Goal: Information Seeking & Learning: Learn about a topic

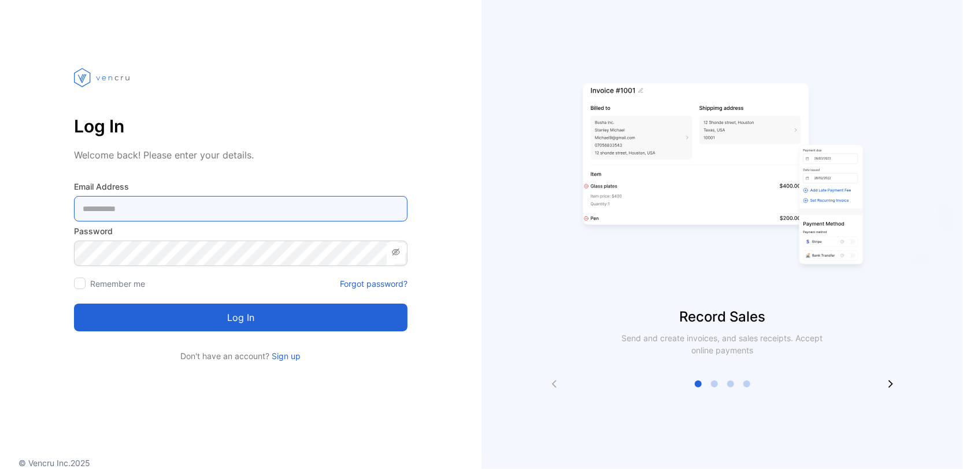
type Address-inputemail "**********"
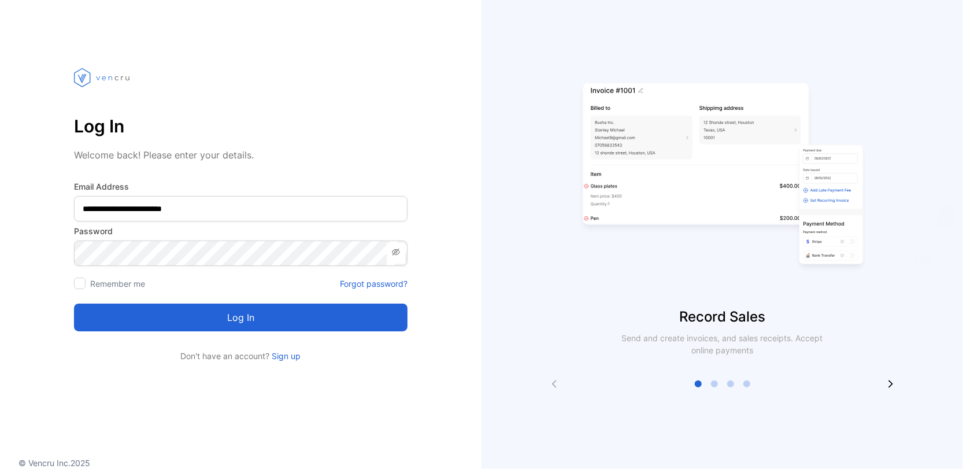
click at [233, 321] on button "Log in" at bounding box center [240, 317] width 333 height 28
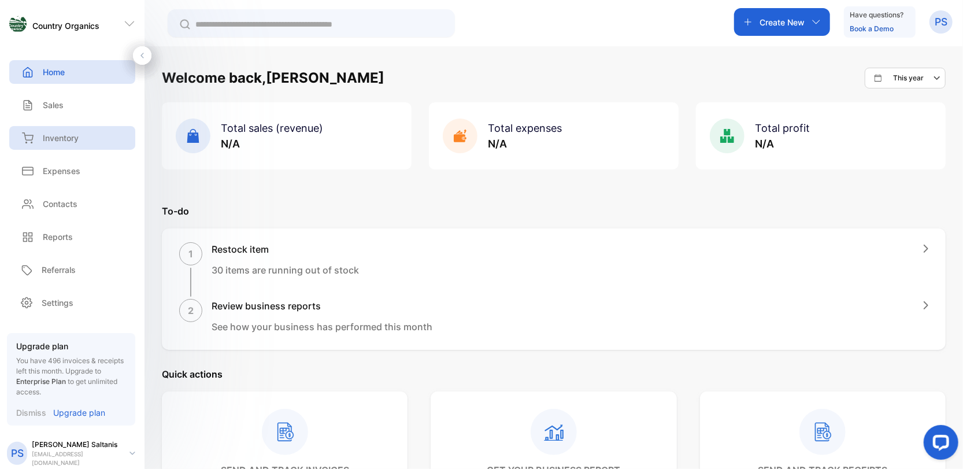
click at [65, 139] on p "Inventory" at bounding box center [61, 138] width 36 height 12
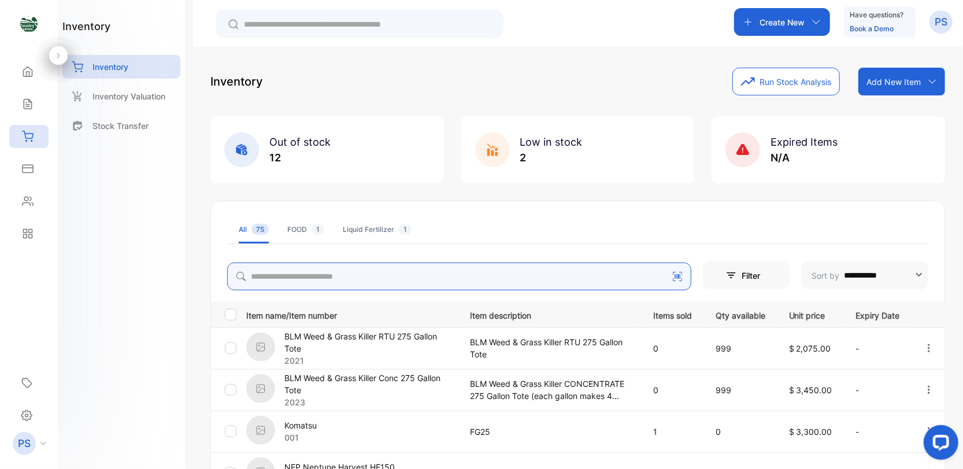
click at [270, 277] on input "search" at bounding box center [459, 276] width 464 height 28
type input "***"
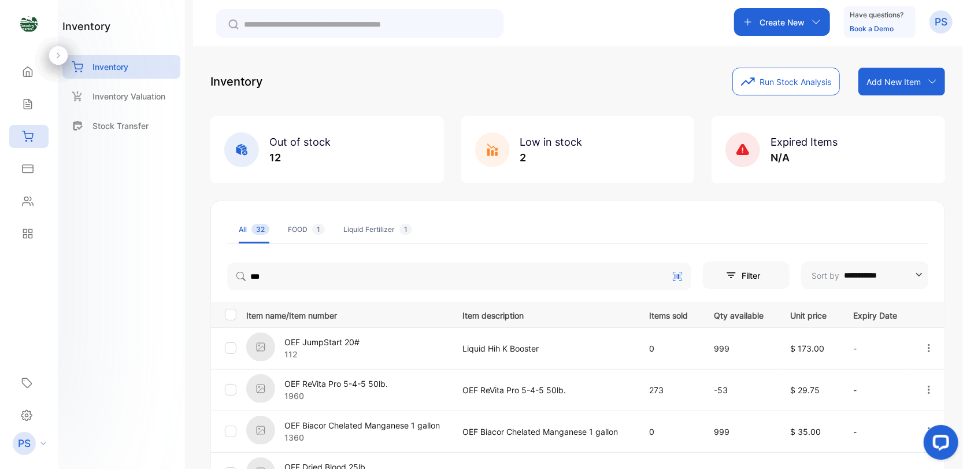
click at [928, 388] on icon "button" at bounding box center [929, 389] width 2 height 8
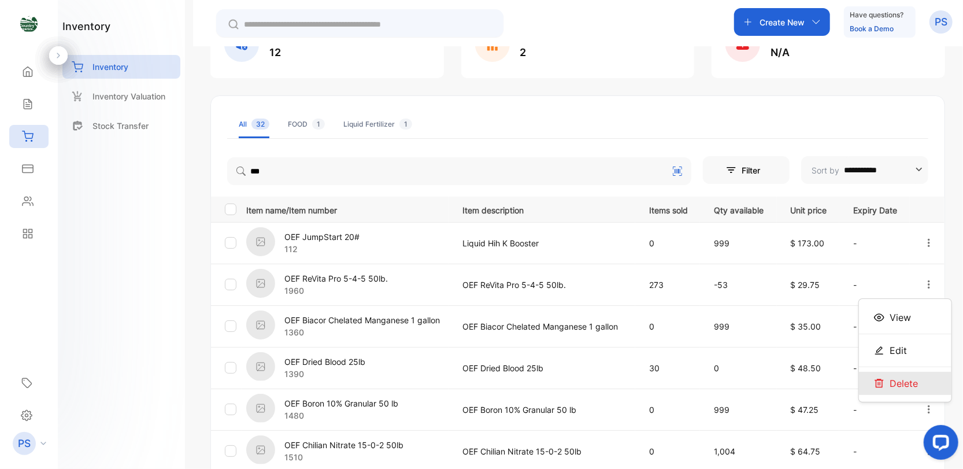
scroll to position [116, 0]
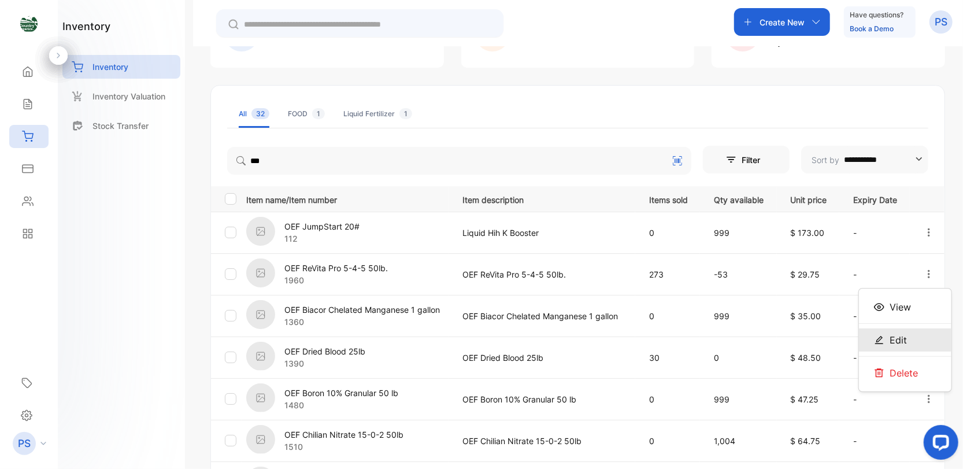
click at [890, 336] on span "Edit" at bounding box center [898, 340] width 17 height 14
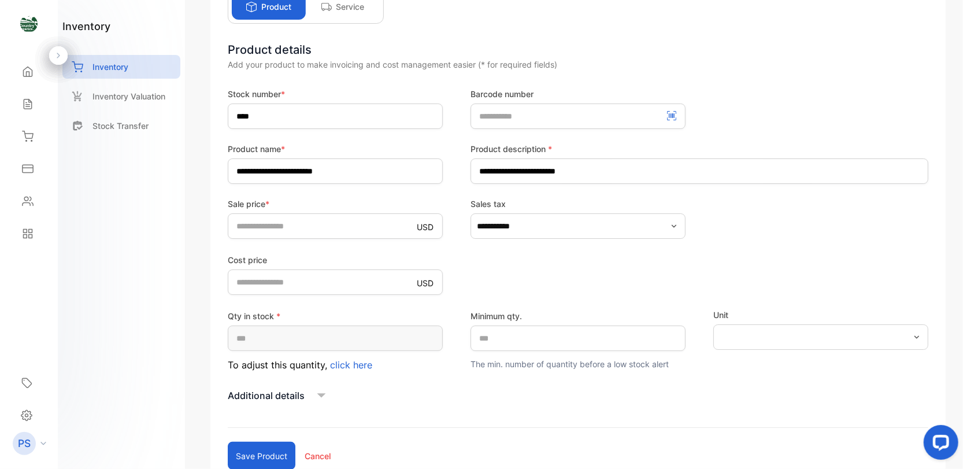
click at [324, 393] on icon at bounding box center [321, 395] width 9 height 5
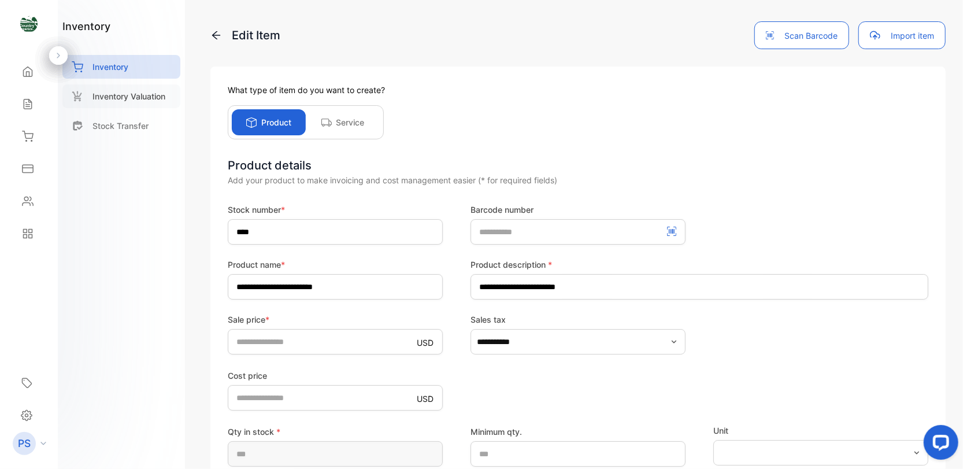
click at [124, 96] on p "Inventory Valuation" at bounding box center [128, 96] width 73 height 12
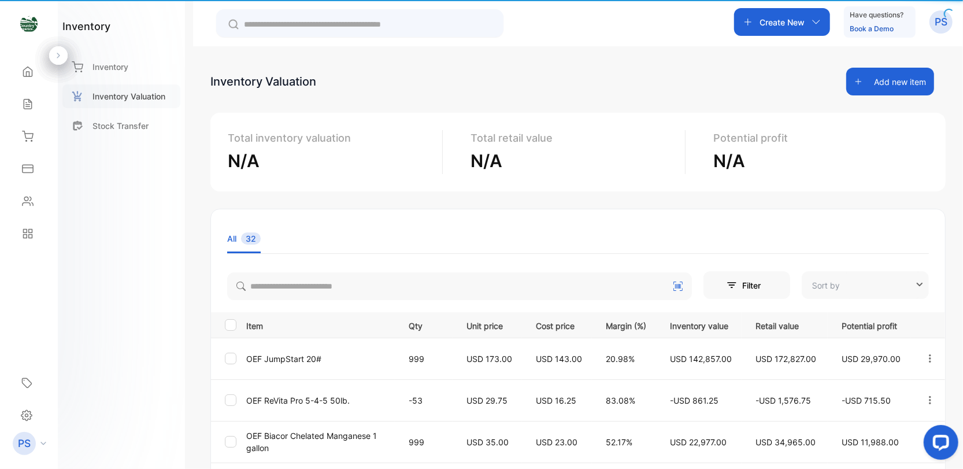
type input "**********"
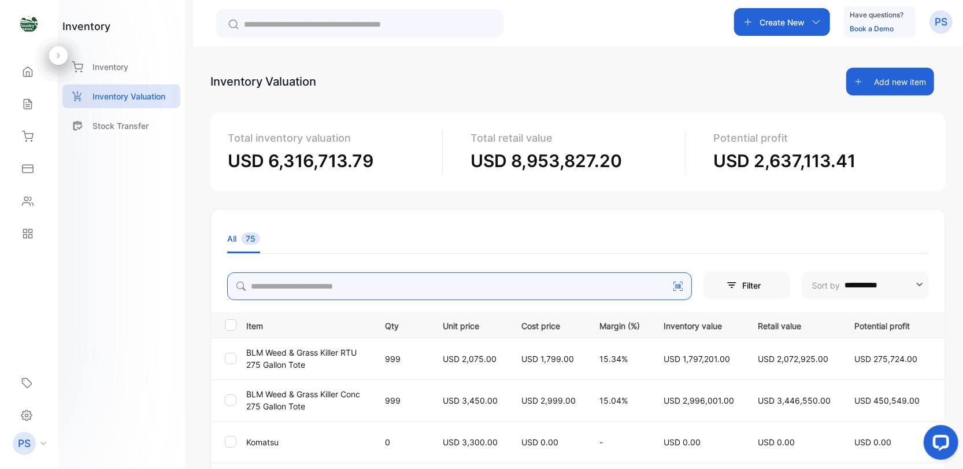
click at [279, 284] on input "search" at bounding box center [459, 286] width 465 height 28
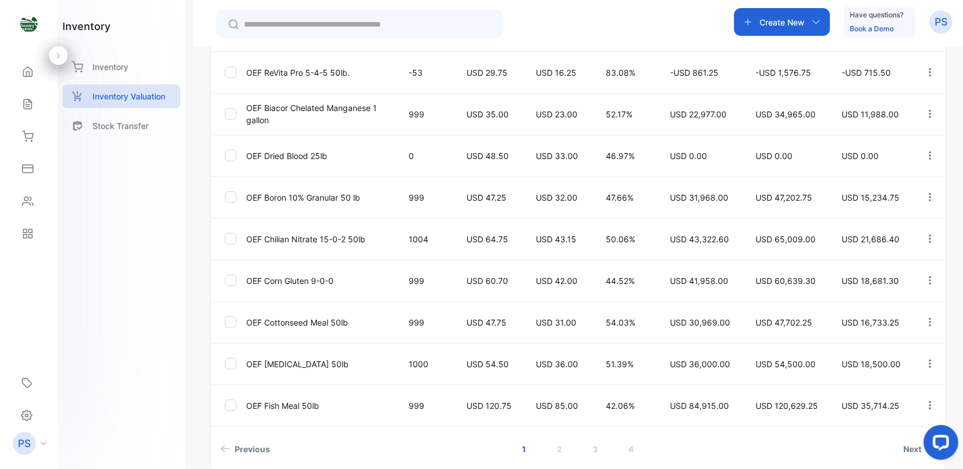
scroll to position [385, 0]
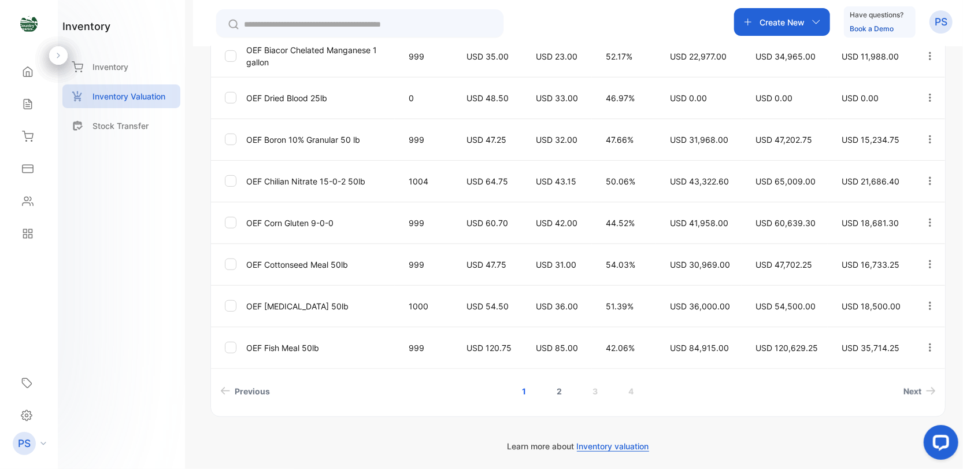
click at [560, 390] on link "2" at bounding box center [559, 390] width 33 height 21
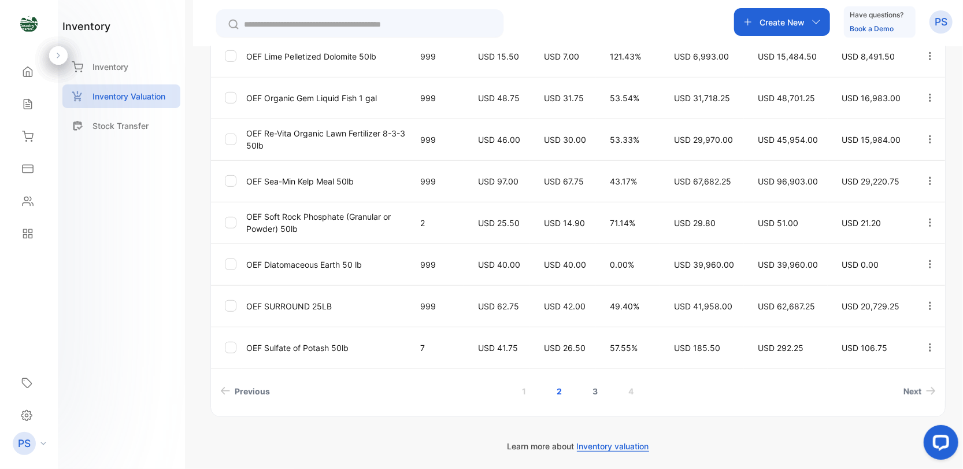
click at [596, 389] on link "3" at bounding box center [594, 390] width 33 height 21
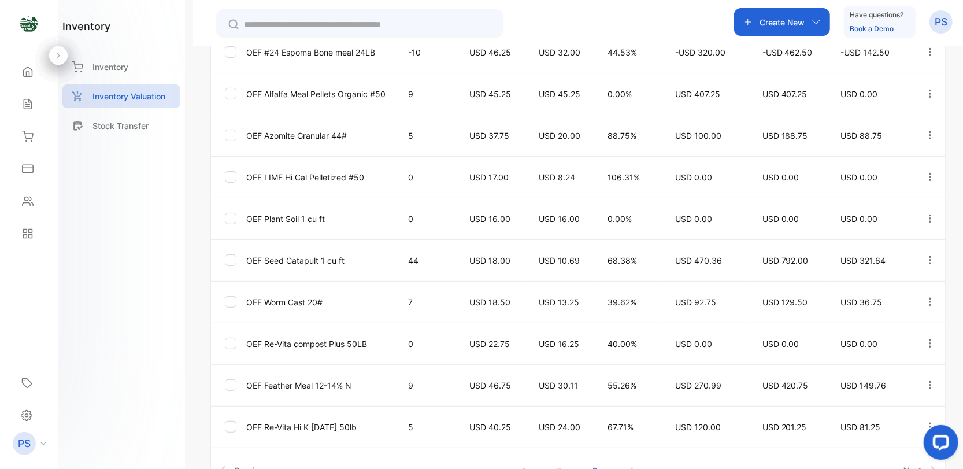
scroll to position [364, 0]
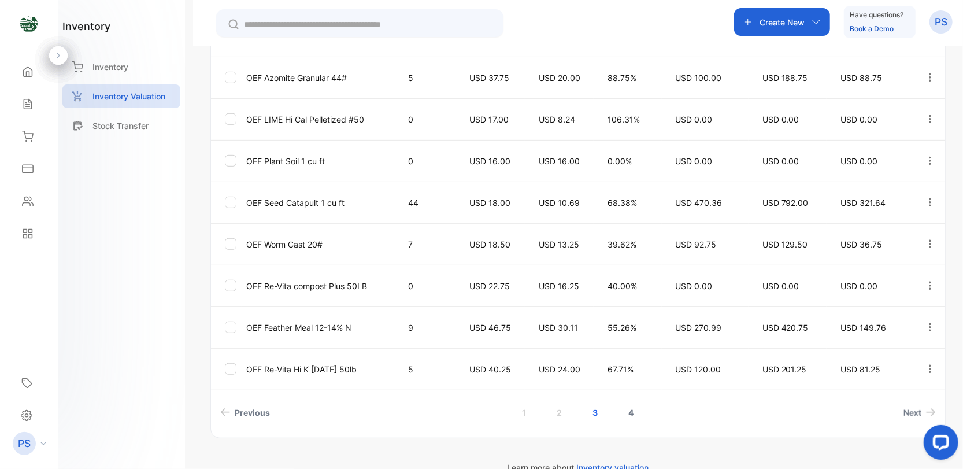
click at [629, 406] on link "4" at bounding box center [630, 412] width 33 height 21
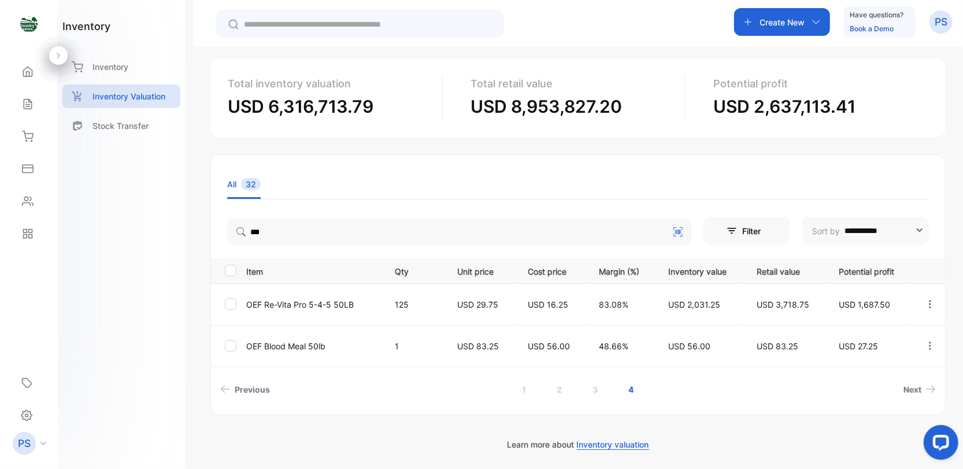
scroll to position [53, 0]
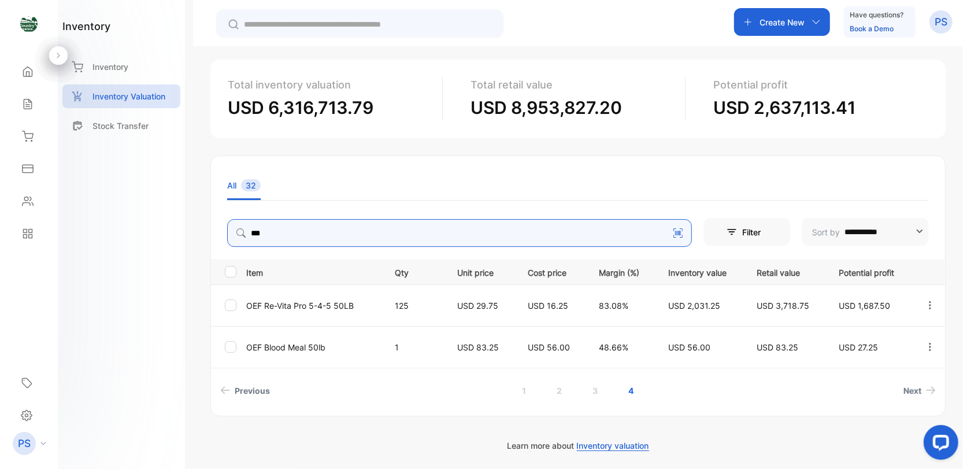
drag, startPoint x: 270, startPoint y: 229, endPoint x: 243, endPoint y: 236, distance: 28.6
click at [243, 236] on div "***" at bounding box center [459, 230] width 465 height 32
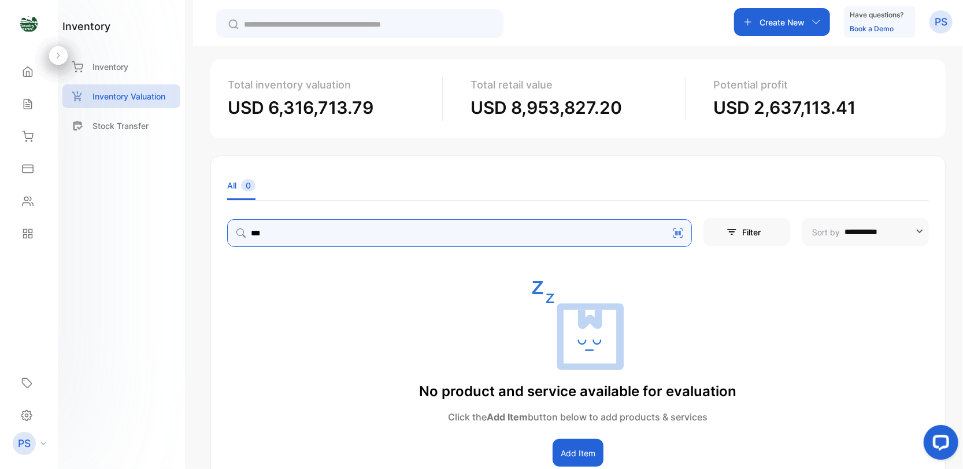
type input "***"
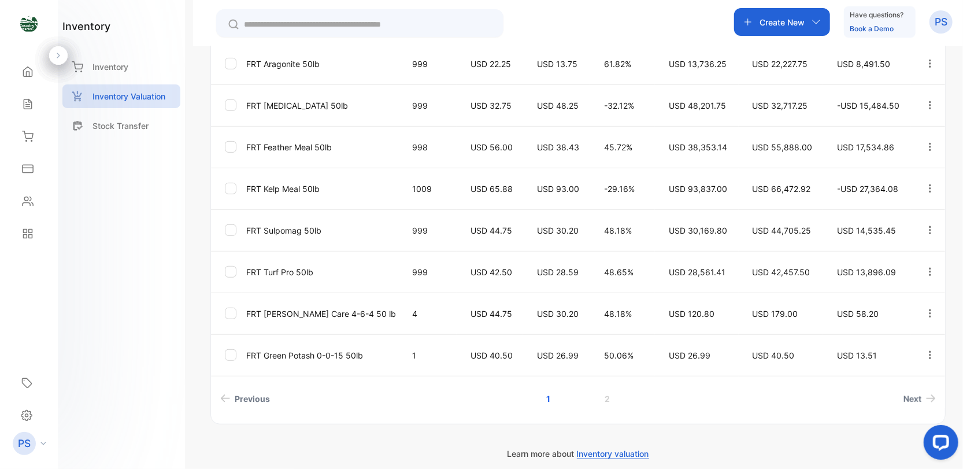
scroll to position [385, 0]
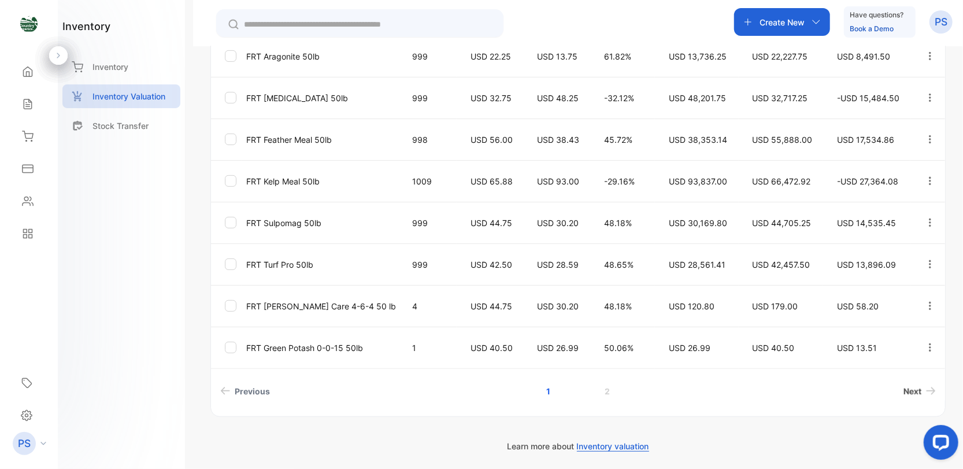
click at [926, 392] on icon "Next page" at bounding box center [931, 391] width 10 height 8
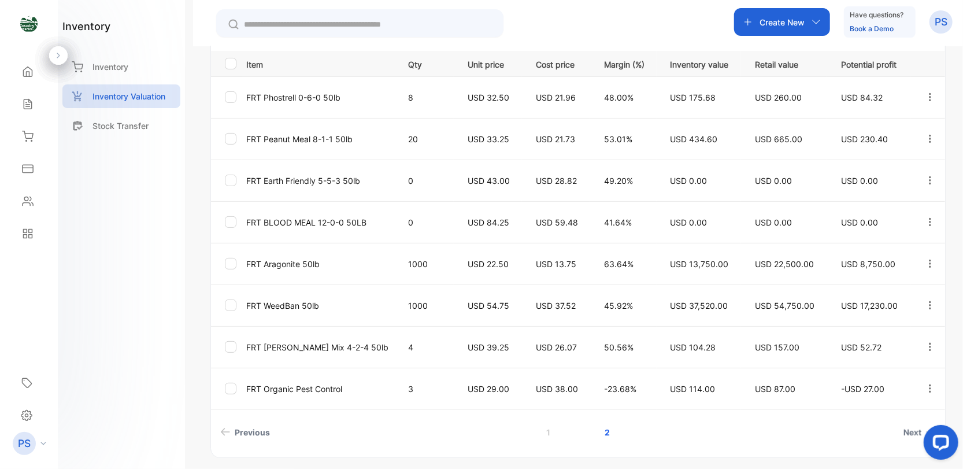
scroll to position [303, 0]
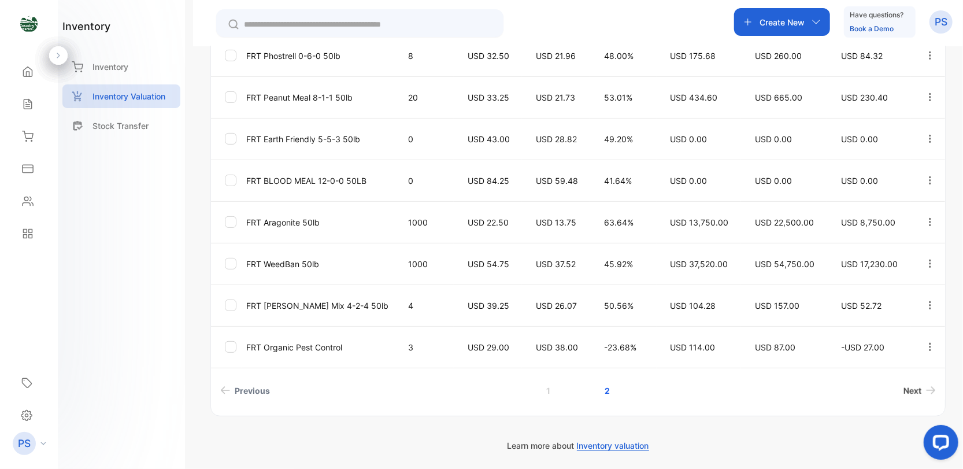
click at [916, 390] on span "Next" at bounding box center [912, 390] width 18 height 12
click at [907, 390] on span "Next" at bounding box center [912, 390] width 18 height 12
click at [128, 70] on p "Inventory" at bounding box center [110, 67] width 36 height 12
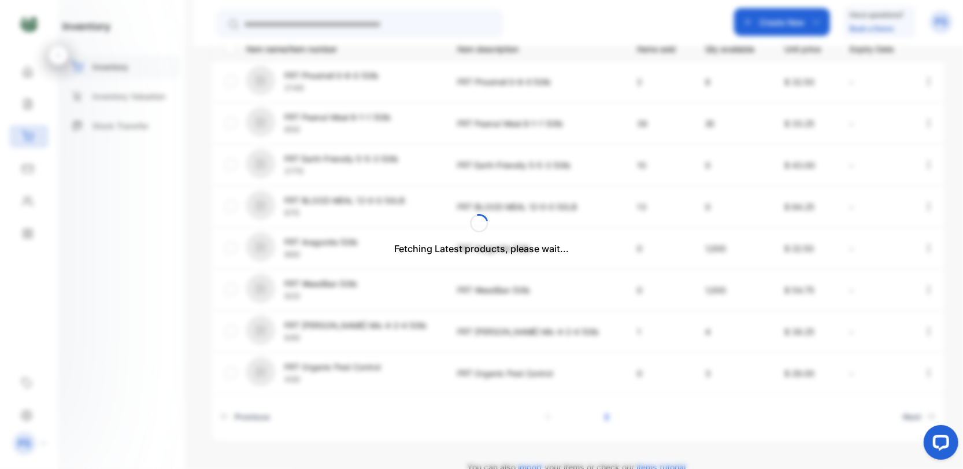
scroll to position [284, 0]
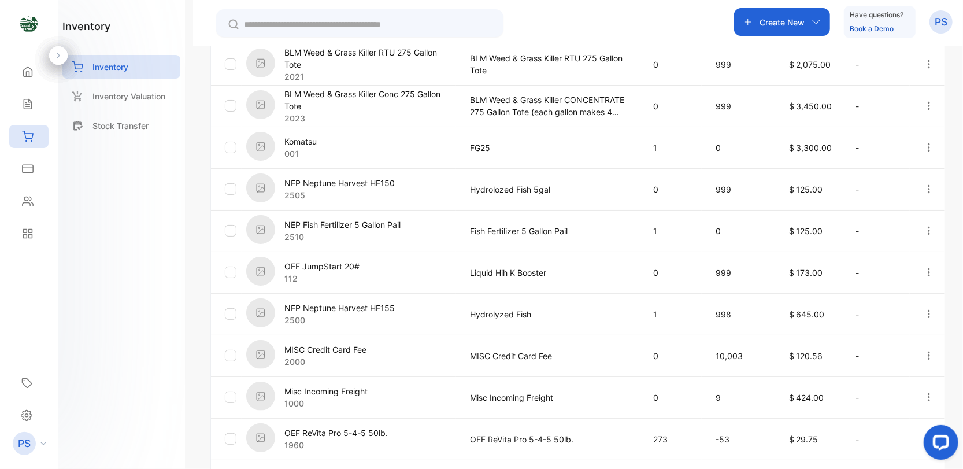
click at [261, 23] on input "text" at bounding box center [368, 24] width 248 height 12
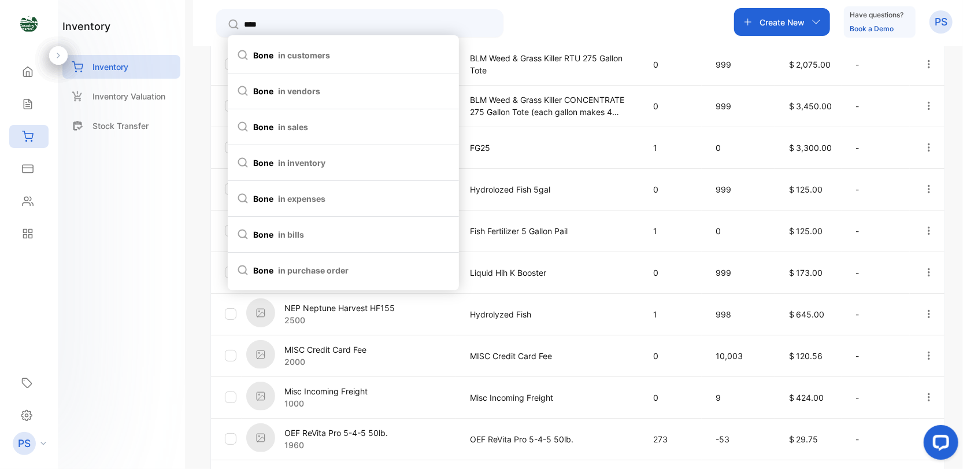
type input "****"
click at [304, 162] on span "in inventory" at bounding box center [301, 163] width 47 height 12
type input "****"
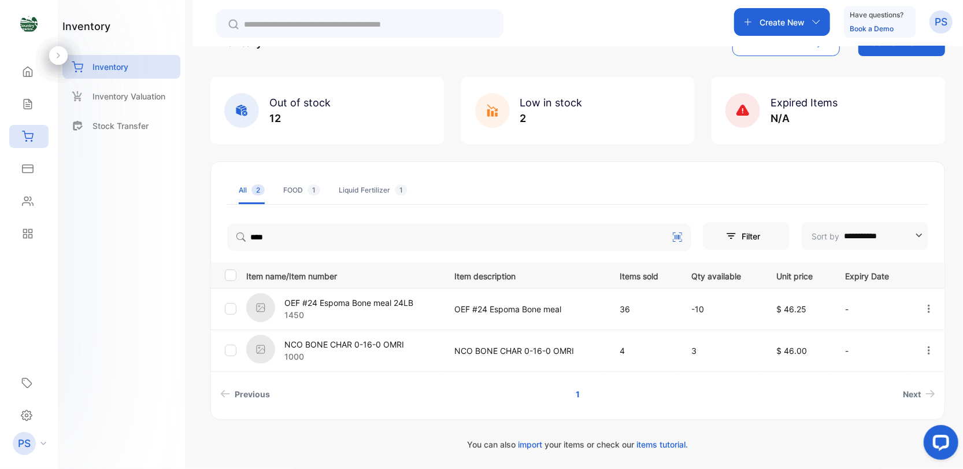
scroll to position [38, 0]
click at [924, 309] on icon "button" at bounding box center [928, 310] width 10 height 10
click at [34, 238] on div "Reports" at bounding box center [28, 233] width 39 height 23
click at [23, 238] on icon at bounding box center [28, 234] width 12 height 12
click at [27, 238] on icon at bounding box center [28, 234] width 12 height 12
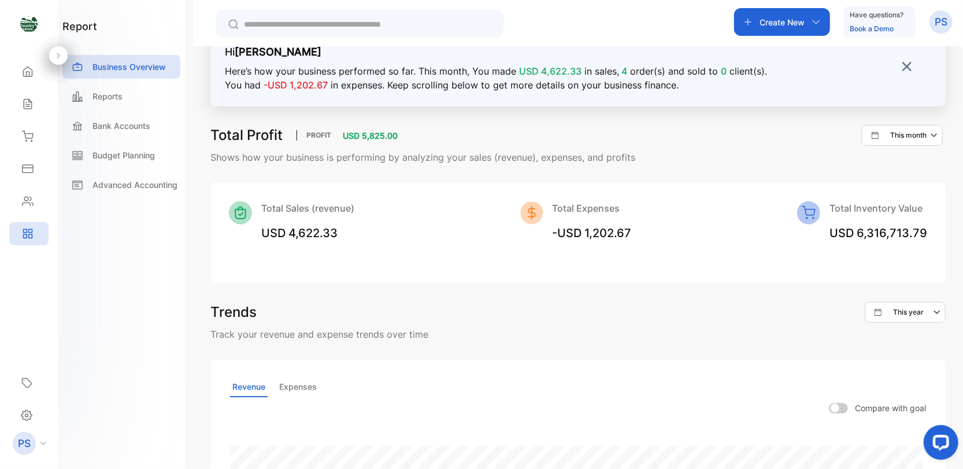
drag, startPoint x: 459, startPoint y: 241, endPoint x: 452, endPoint y: 257, distance: 17.4
click at [452, 257] on div "Total Sales (revenue) USD 4,622.33 Total Expenses -USD 1,202.67 Total Inventory…" at bounding box center [577, 233] width 735 height 101
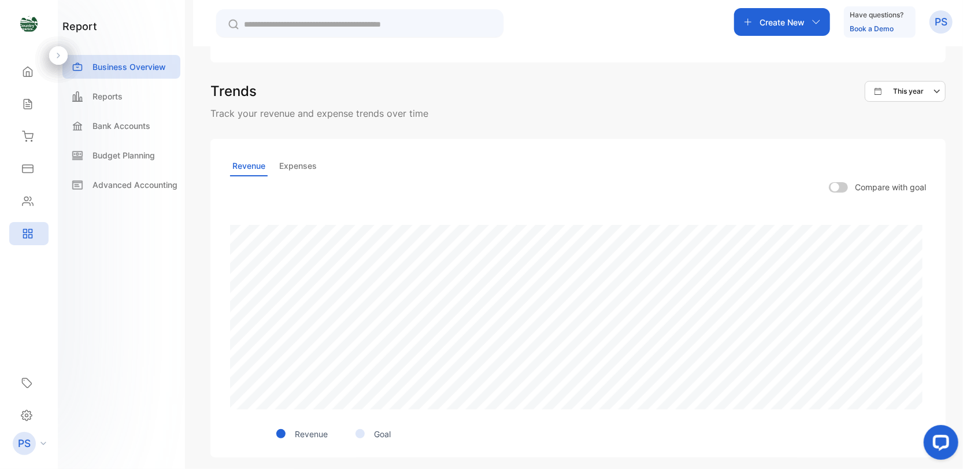
scroll to position [254, 0]
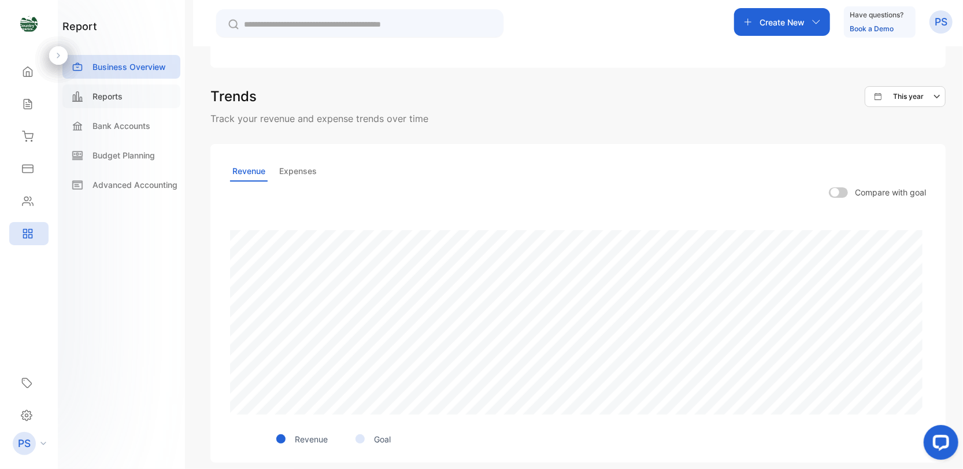
click at [106, 94] on p "Reports" at bounding box center [107, 96] width 30 height 12
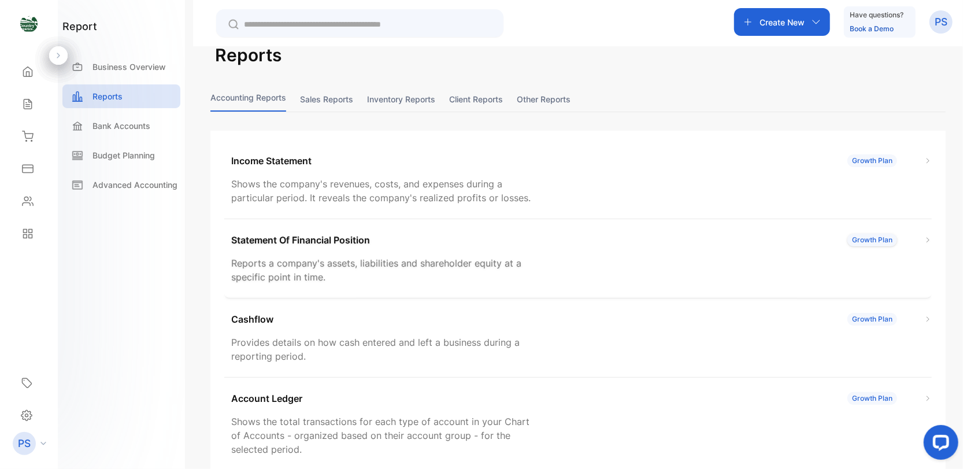
scroll to position [23, 0]
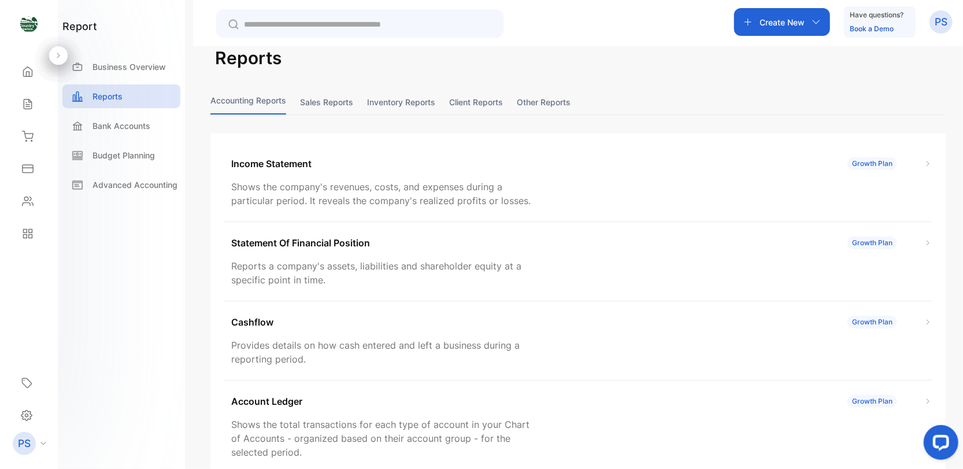
click at [400, 100] on button "Inventory reports" at bounding box center [401, 102] width 68 height 25
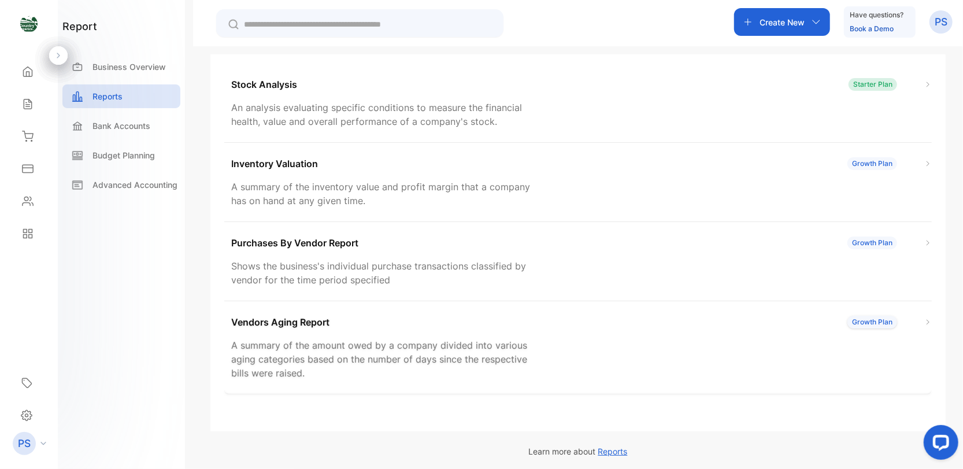
scroll to position [107, 0]
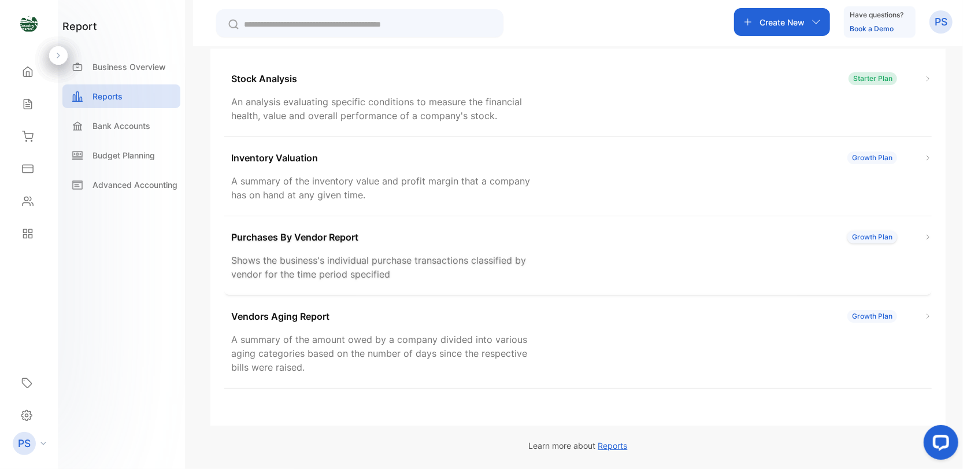
click at [290, 238] on p "Purchases By Vendor Report" at bounding box center [294, 237] width 127 height 14
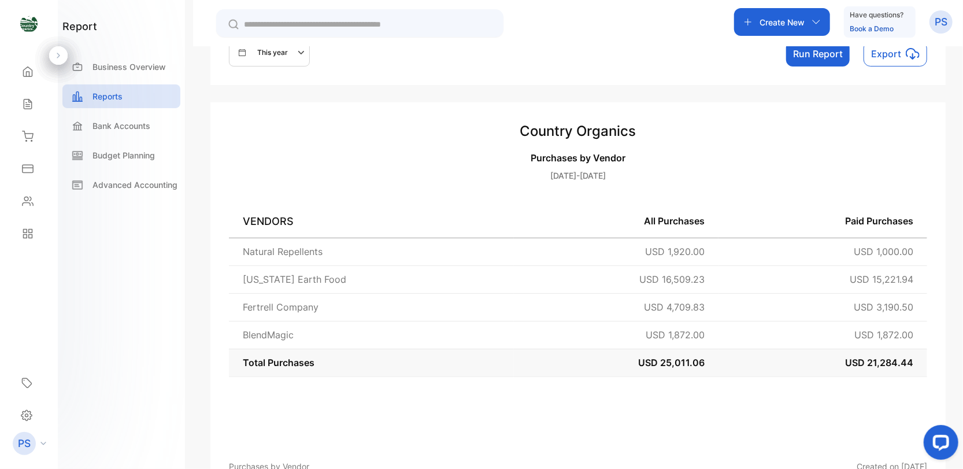
click at [269, 281] on td "[US_STATE] Earth Food" at bounding box center [371, 279] width 285 height 28
click at [279, 277] on td "[US_STATE] Earth Food" at bounding box center [371, 279] width 285 height 28
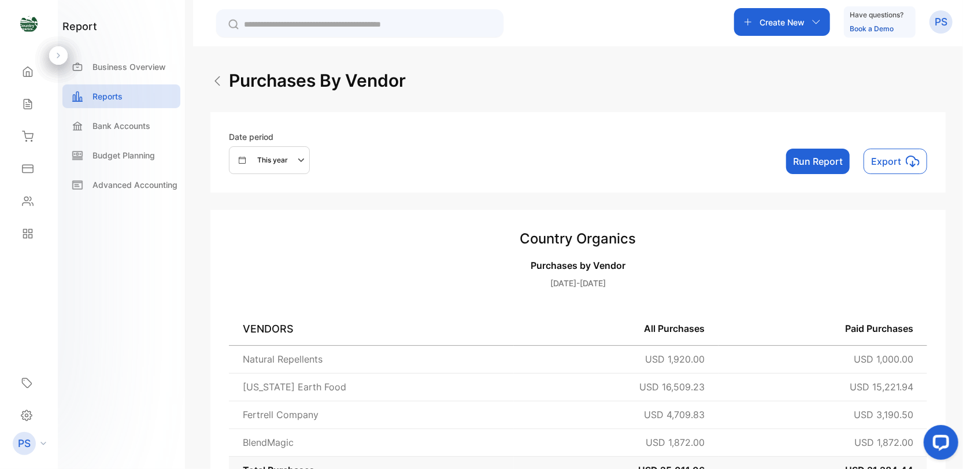
click at [823, 163] on button "Run Report" at bounding box center [818, 161] width 64 height 25
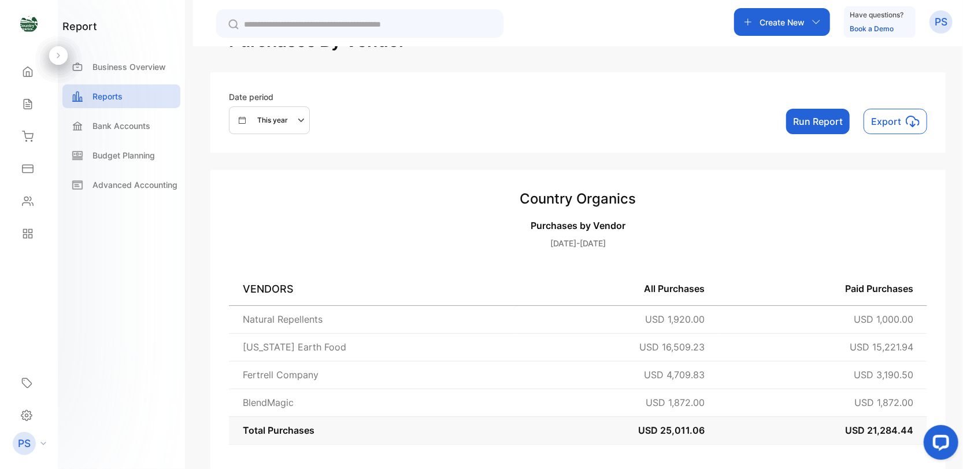
scroll to position [58, 0]
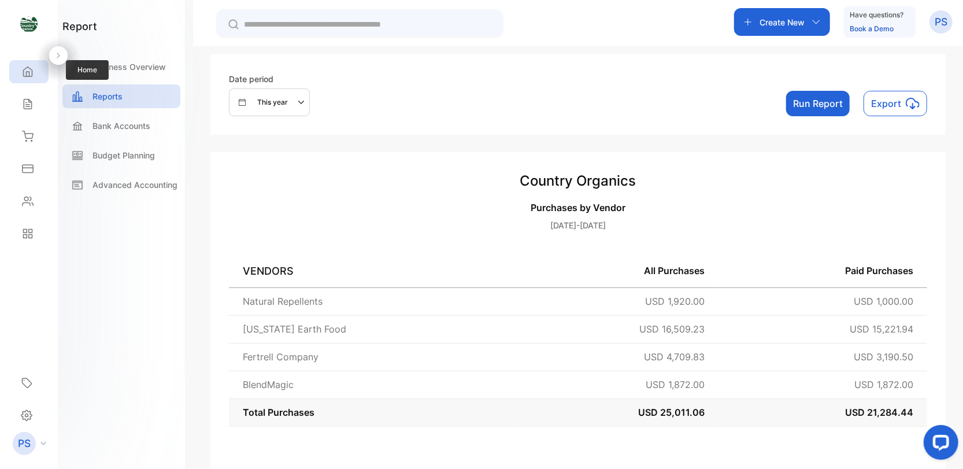
click at [34, 76] on div "Home" at bounding box center [28, 71] width 39 height 23
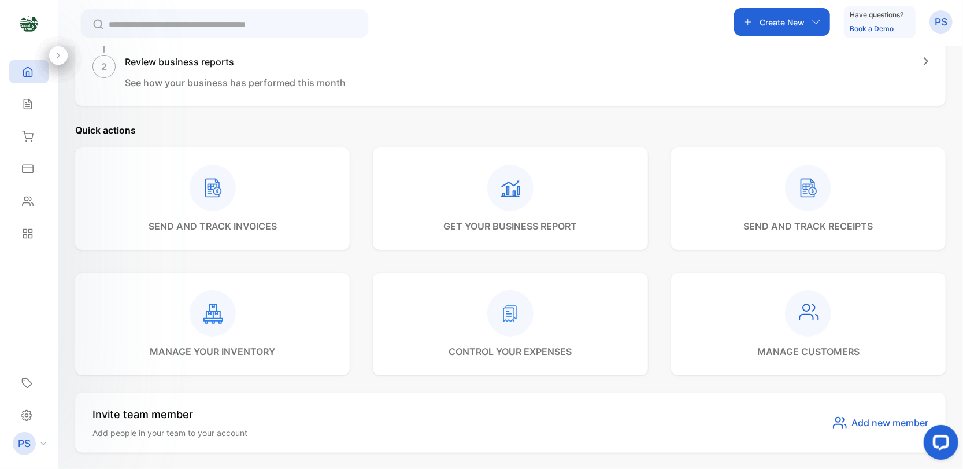
scroll to position [258, 0]
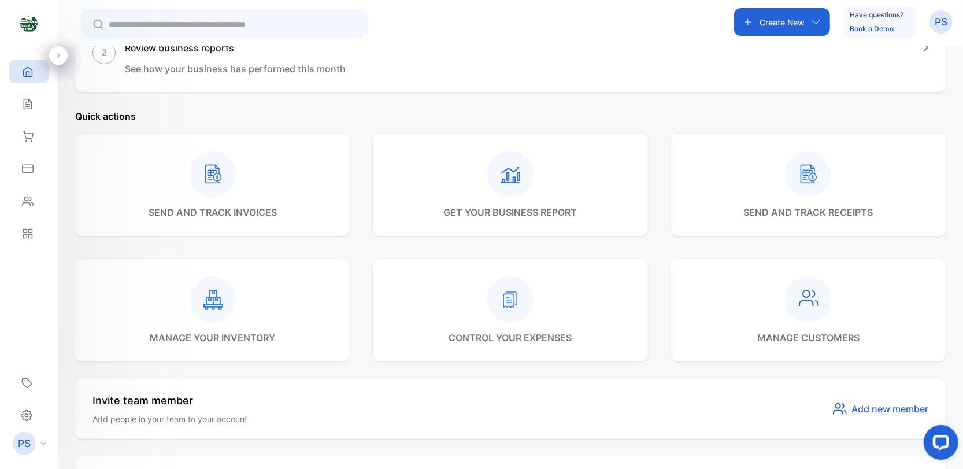
click at [208, 340] on p "manage your inventory" at bounding box center [212, 338] width 125 height 14
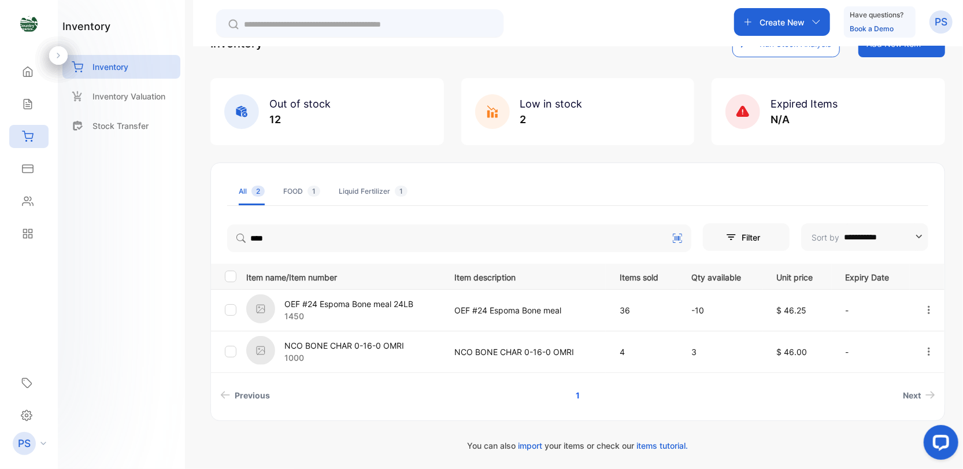
scroll to position [57, 0]
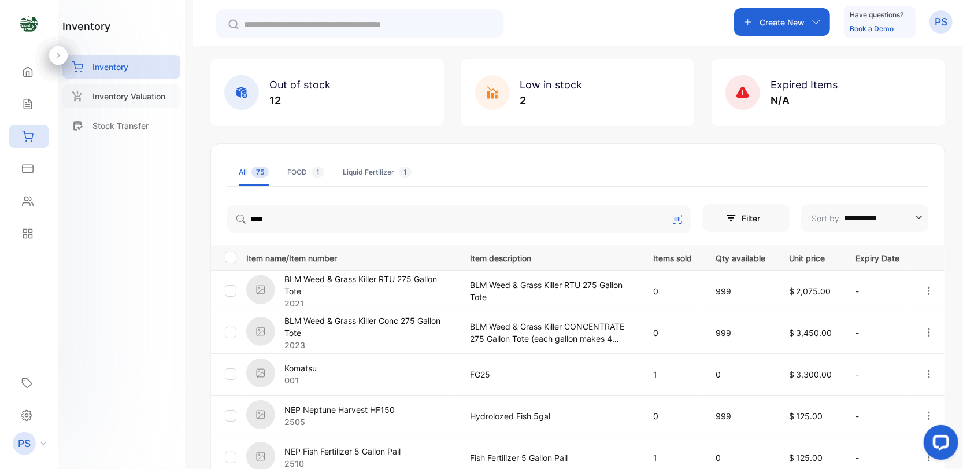
click at [120, 94] on p "Inventory Valuation" at bounding box center [128, 96] width 73 height 12
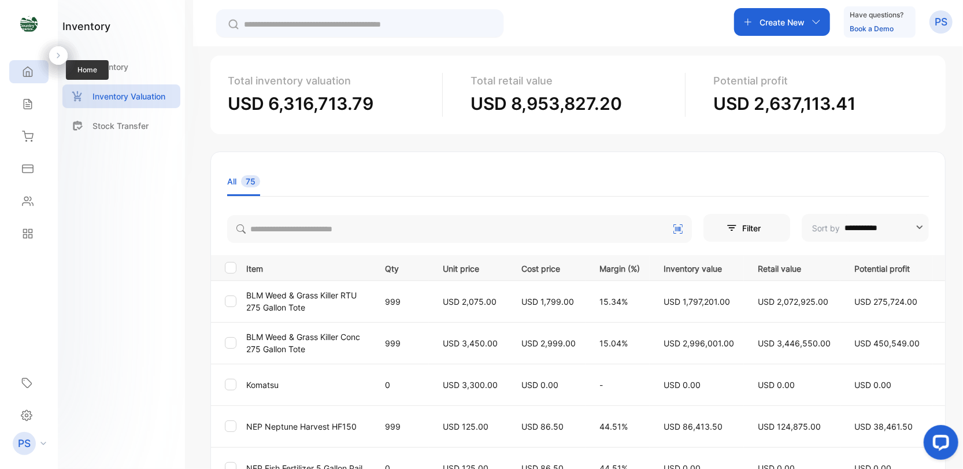
click at [29, 71] on icon at bounding box center [28, 72] width 12 height 12
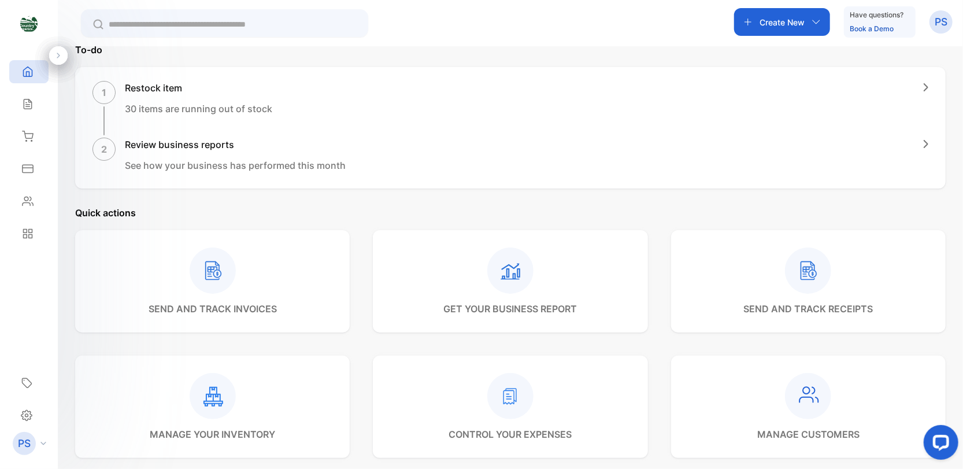
scroll to position [231, 0]
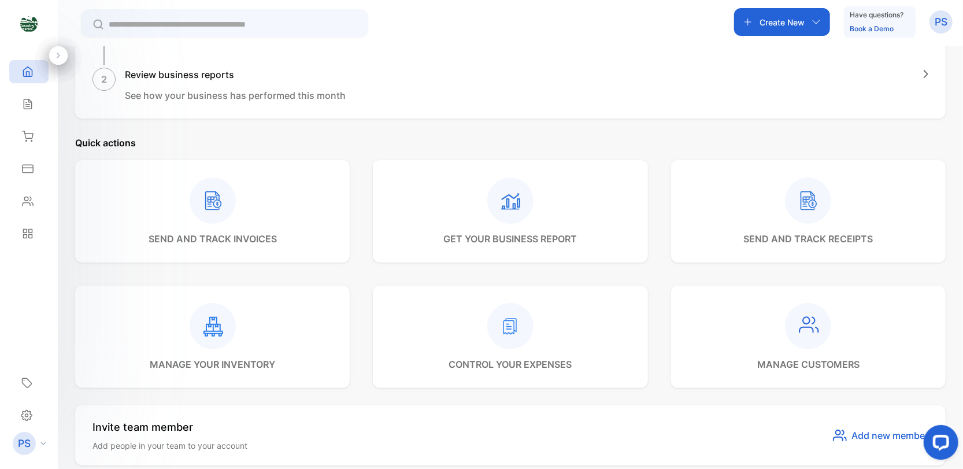
click at [792, 207] on rect at bounding box center [808, 200] width 46 height 46
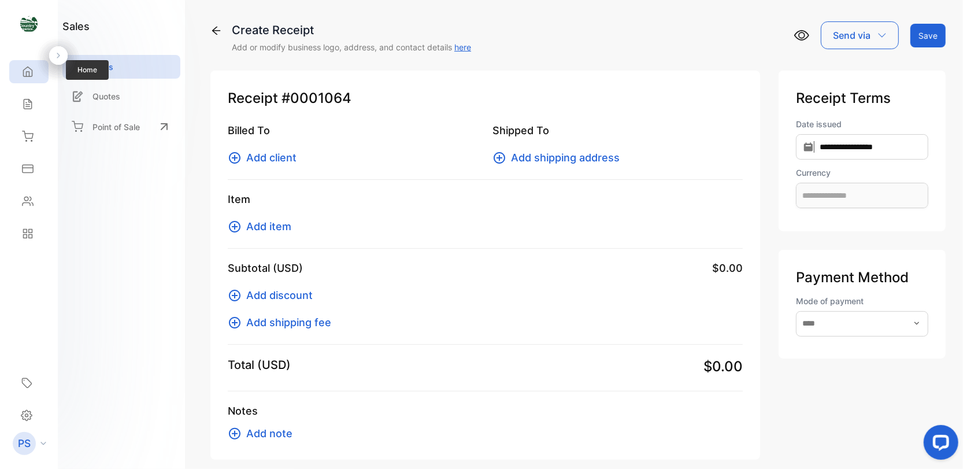
click at [28, 77] on div "Home" at bounding box center [28, 71] width 39 height 23
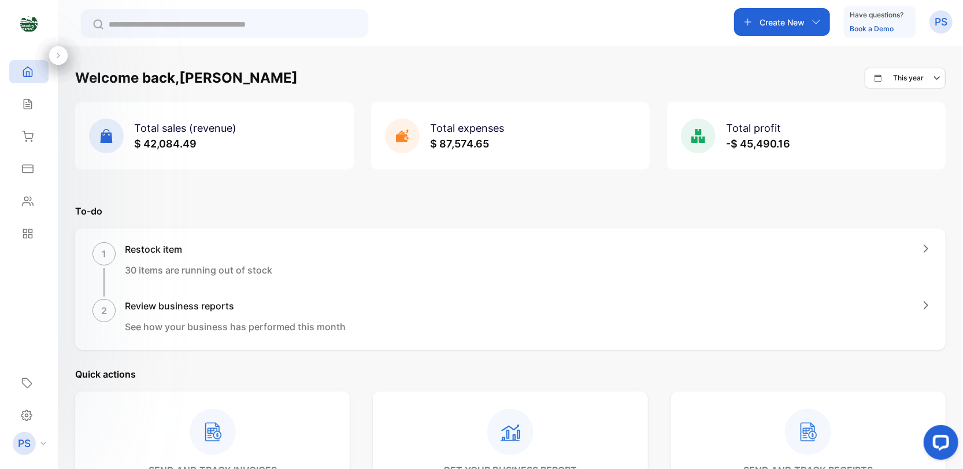
click at [426, 151] on div "Total expenses $ 87,574.65" at bounding box center [444, 135] width 119 height 35
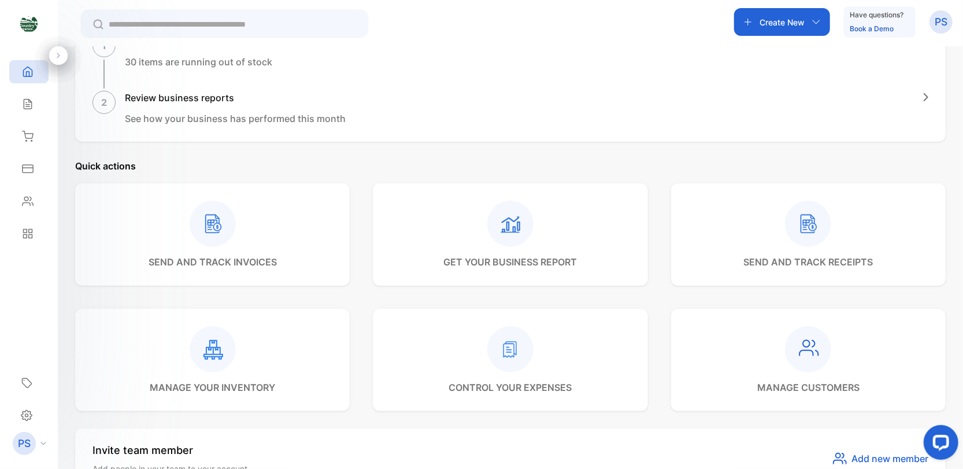
scroll to position [231, 0]
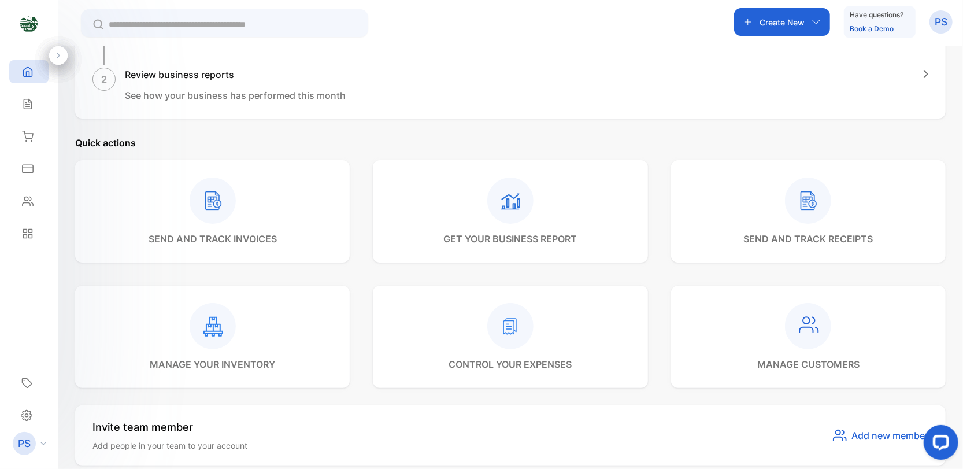
click at [509, 333] on icon at bounding box center [509, 326] width 13 height 16
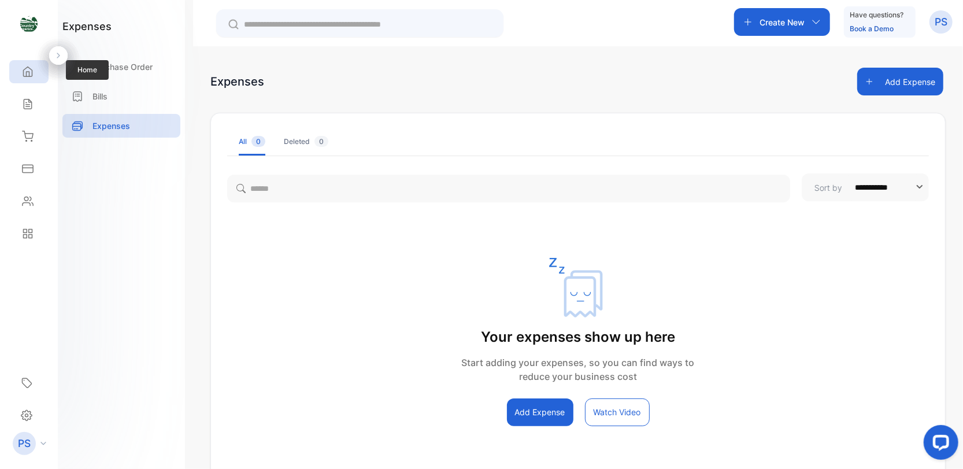
click at [29, 76] on icon at bounding box center [28, 72] width 9 height 10
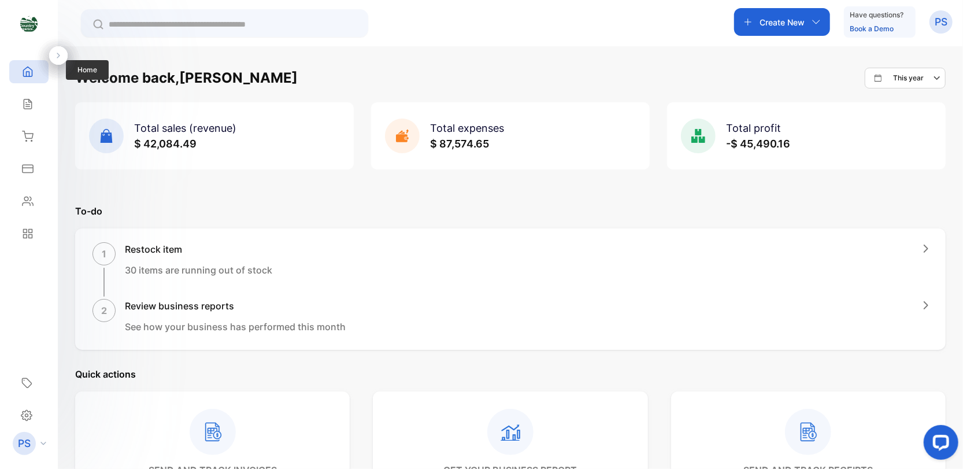
click at [34, 76] on div "Home" at bounding box center [28, 71] width 39 height 23
click at [24, 73] on icon at bounding box center [28, 72] width 12 height 12
click at [348, 250] on div "1 Restock item 30 items are running out of stock" at bounding box center [510, 269] width 836 height 54
click at [28, 24] on img at bounding box center [28, 23] width 17 height 17
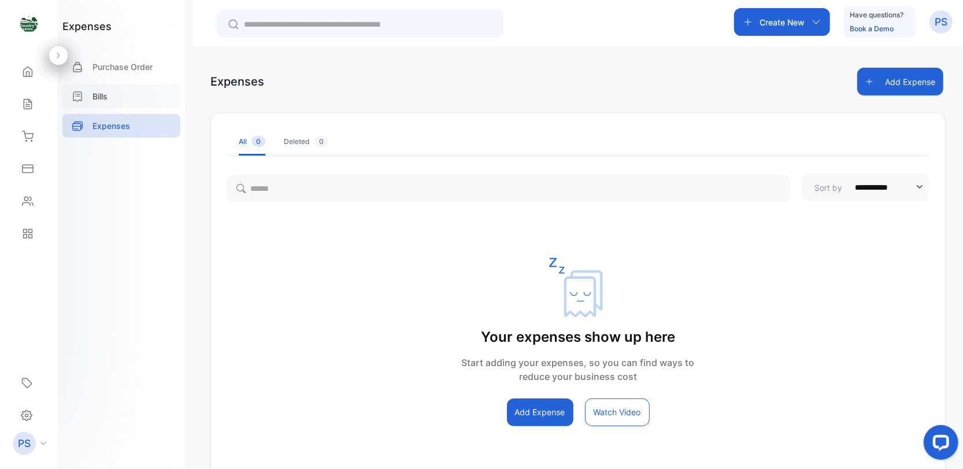
click at [102, 92] on p "Bills" at bounding box center [99, 96] width 15 height 12
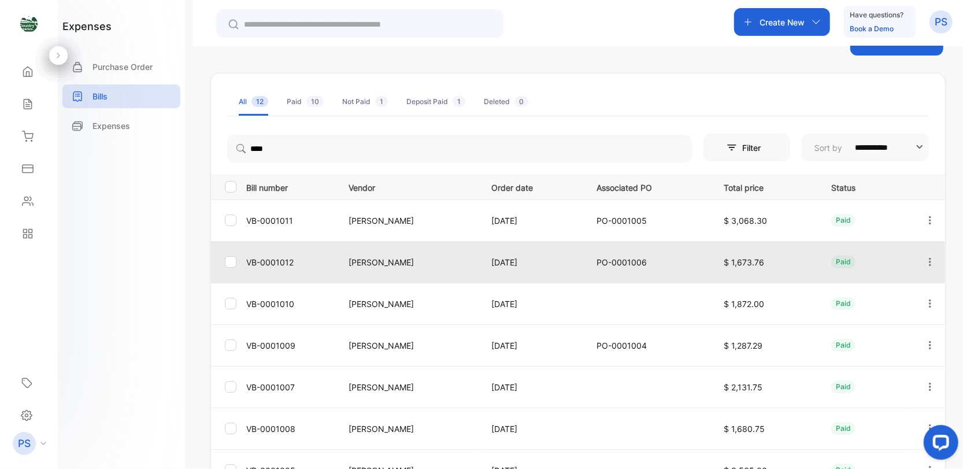
scroll to position [58, 0]
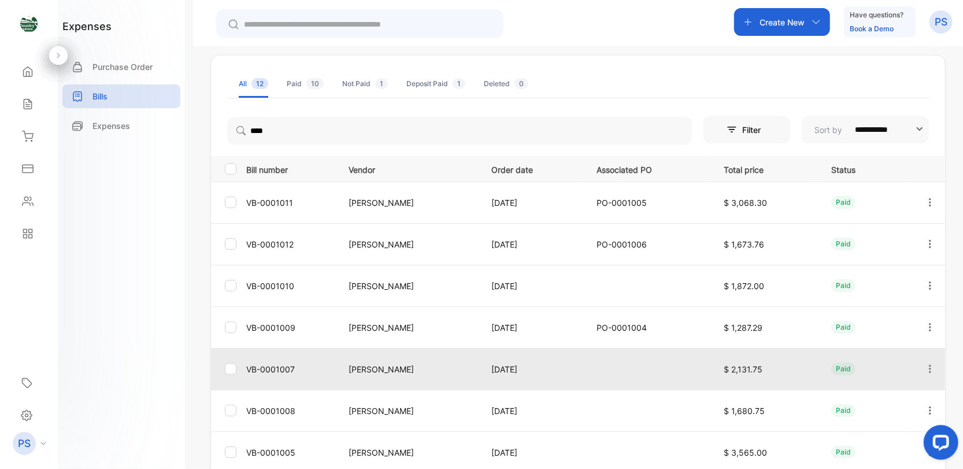
click at [259, 365] on p "VB-0001007" at bounding box center [290, 369] width 88 height 12
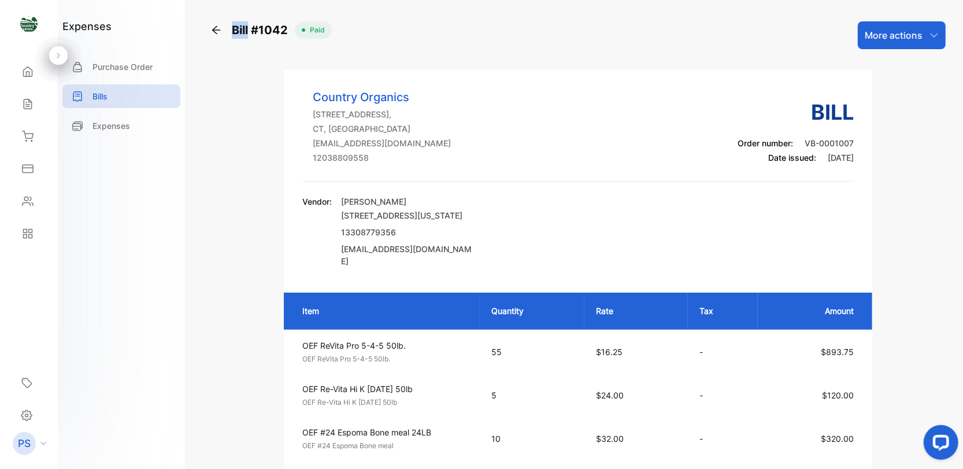
click at [216, 23] on div "Bill #1042" at bounding box center [252, 29] width 84 height 17
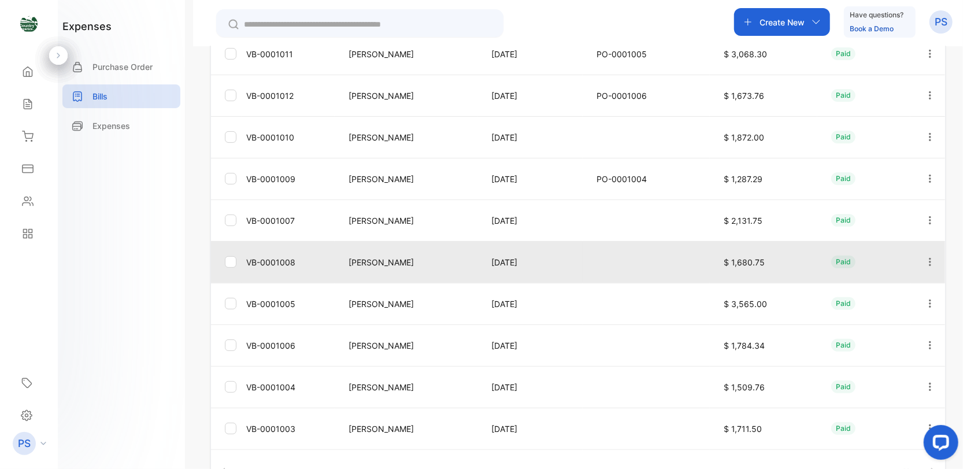
scroll to position [231, 0]
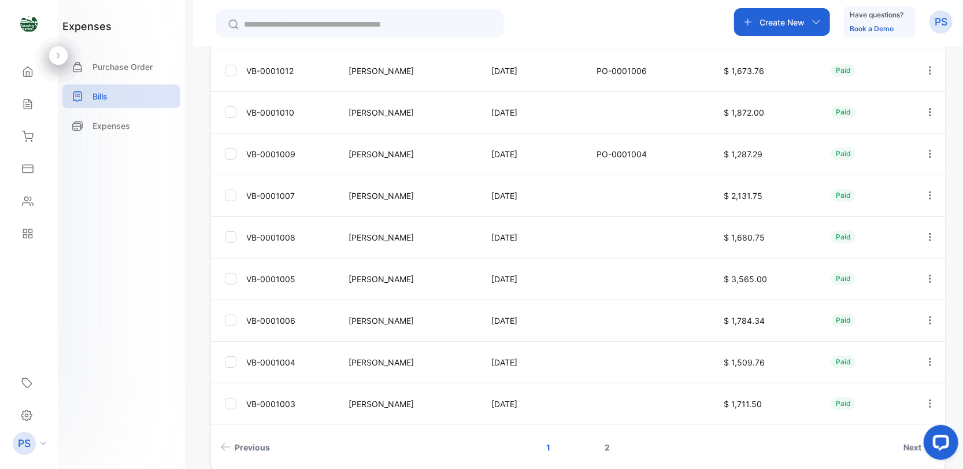
click at [606, 449] on link "2" at bounding box center [607, 446] width 33 height 21
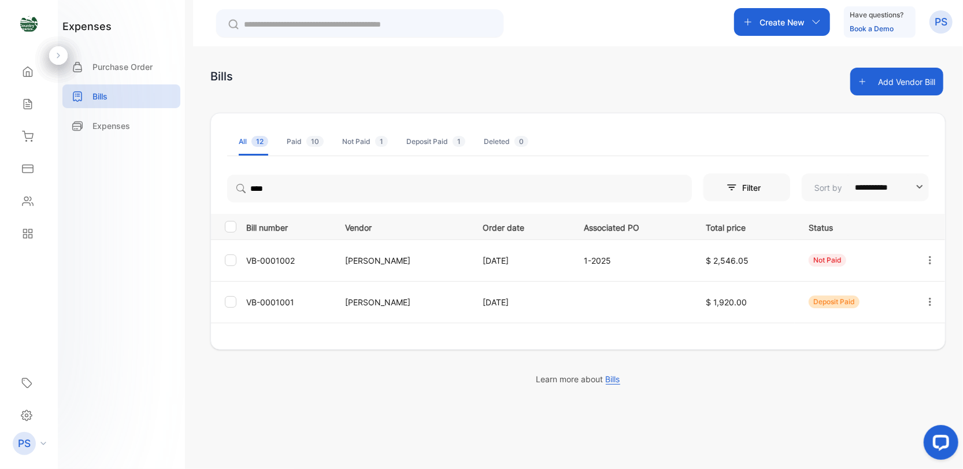
scroll to position [0, 0]
click at [545, 345] on link "1" at bounding box center [548, 345] width 32 height 21
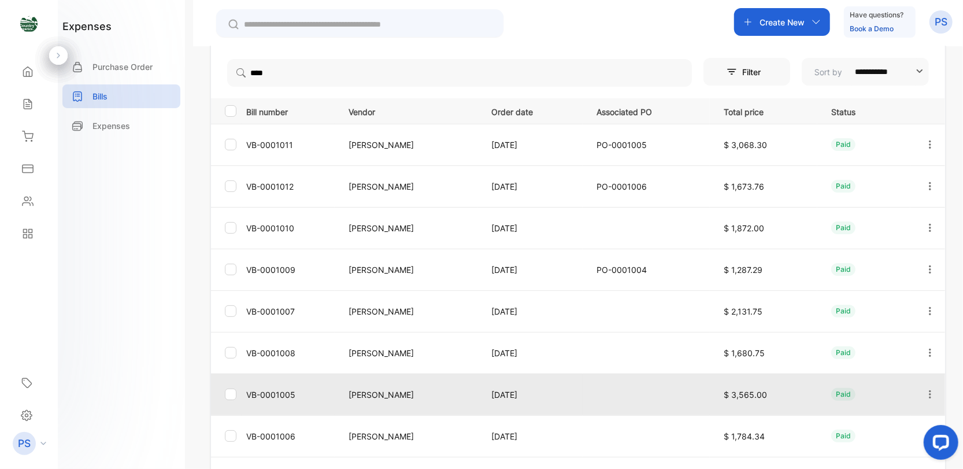
scroll to position [173, 0]
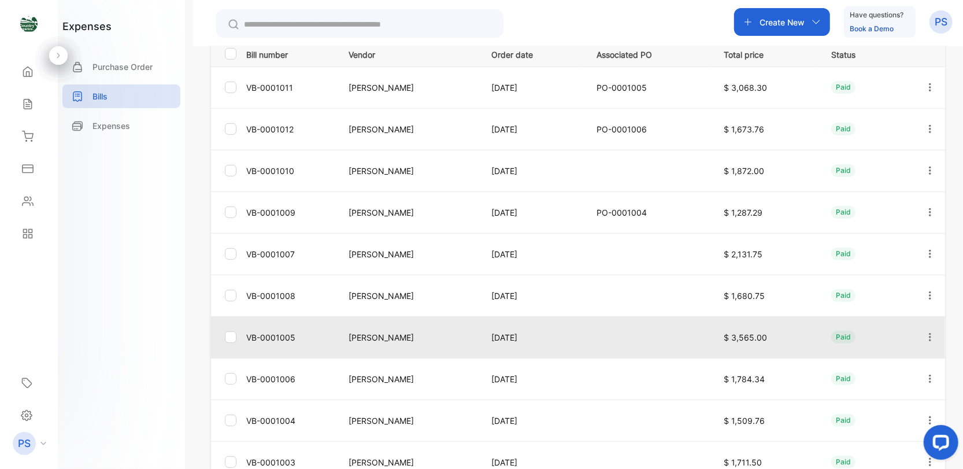
click at [234, 340] on div at bounding box center [231, 337] width 12 height 12
click at [280, 335] on p "VB-0001005" at bounding box center [290, 337] width 88 height 12
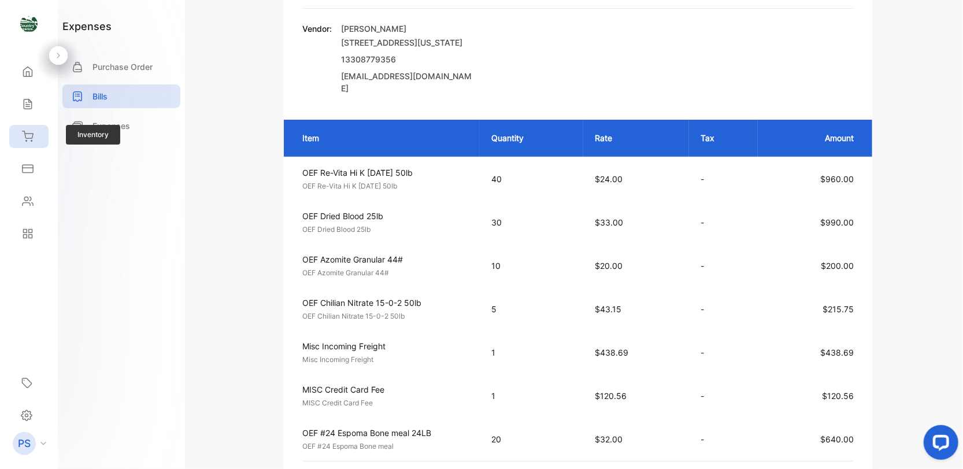
click at [30, 132] on icon at bounding box center [28, 137] width 12 height 12
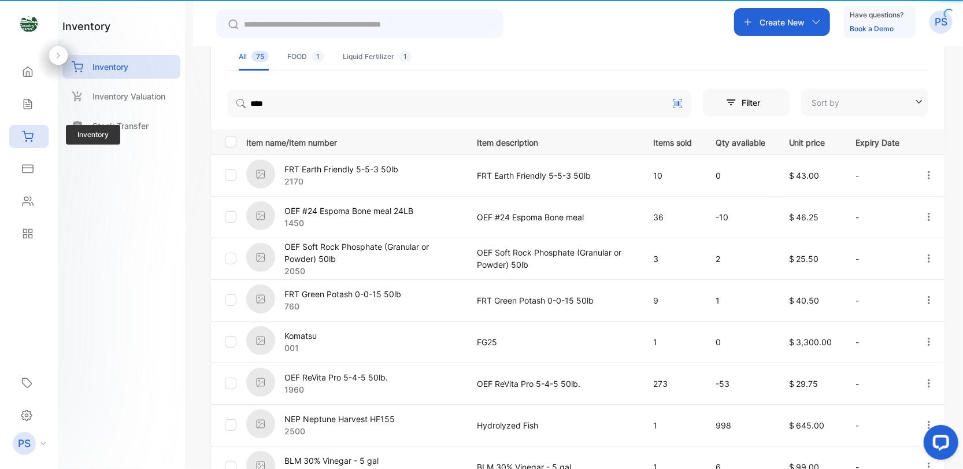
type input "**********"
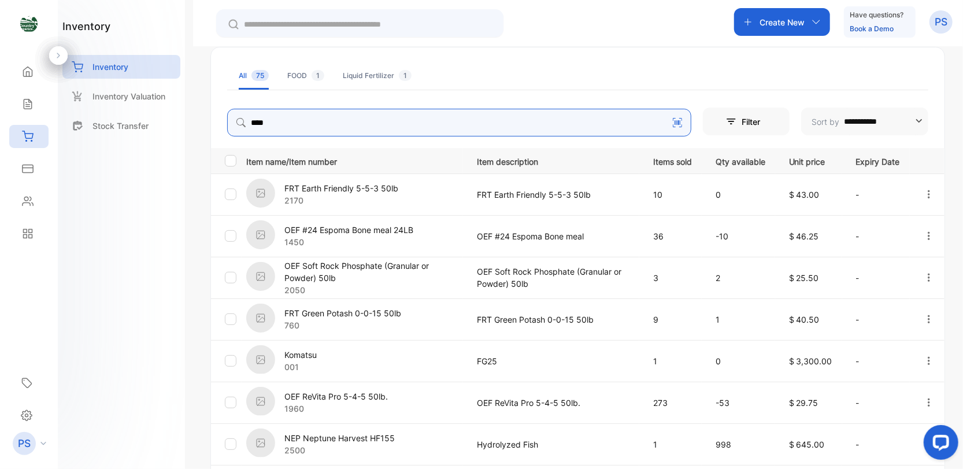
click at [273, 123] on input "****" at bounding box center [459, 123] width 464 height 28
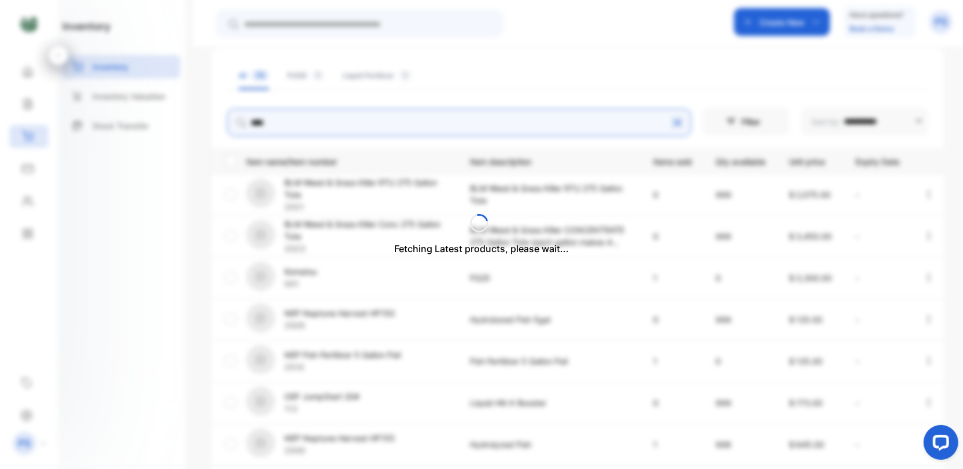
scroll to position [38, 0]
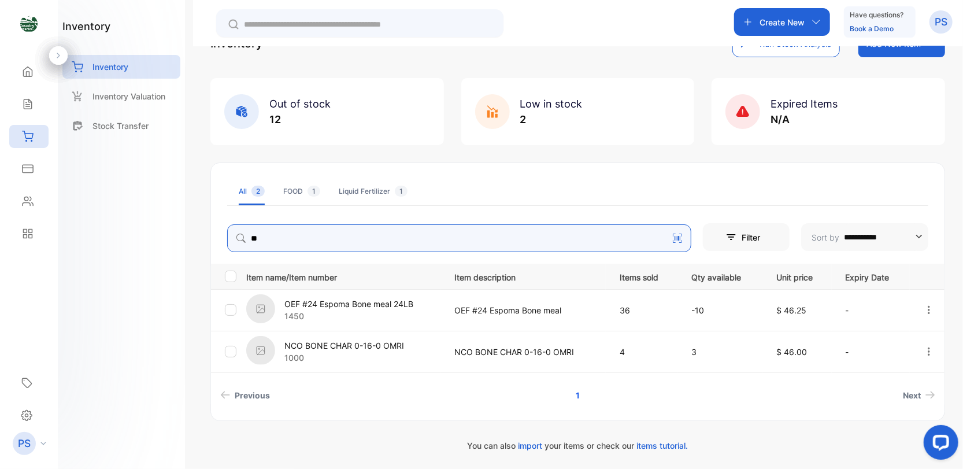
type input "*"
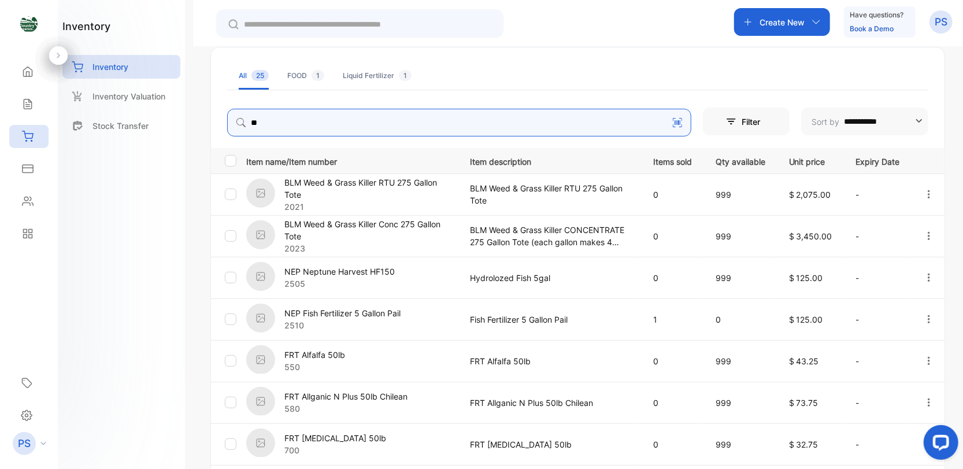
type input "*"
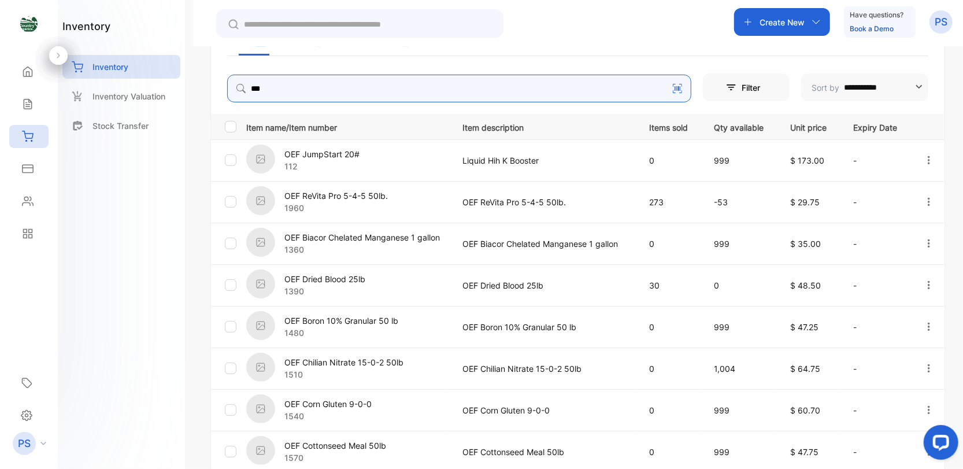
scroll to position [328, 0]
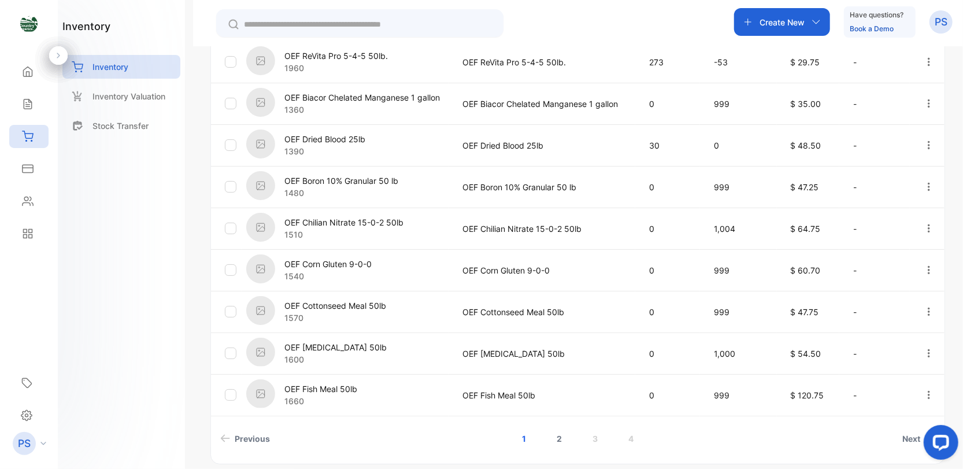
click at [557, 435] on link "2" at bounding box center [559, 438] width 33 height 21
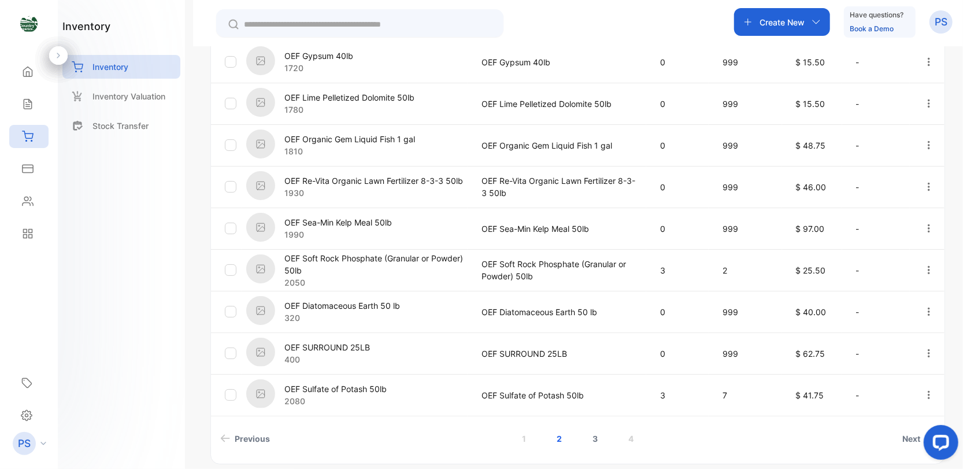
click at [593, 440] on link "3" at bounding box center [594, 438] width 33 height 21
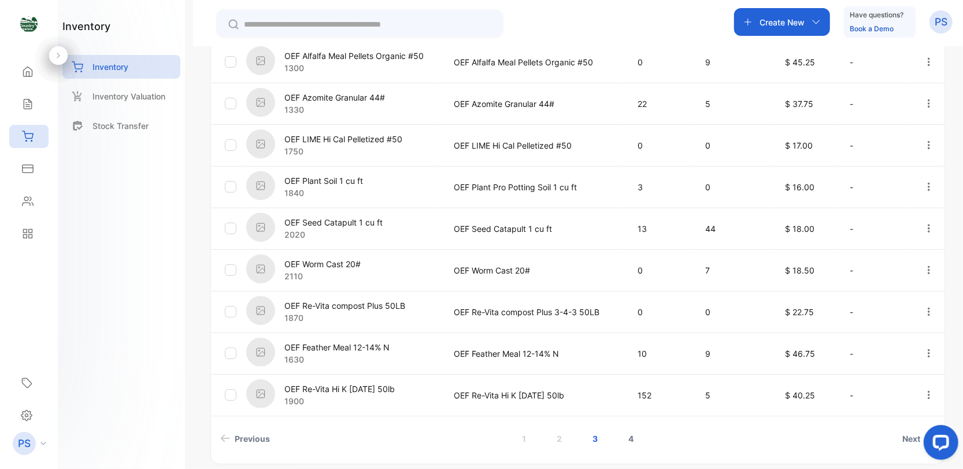
click at [624, 437] on link "4" at bounding box center [630, 438] width 33 height 21
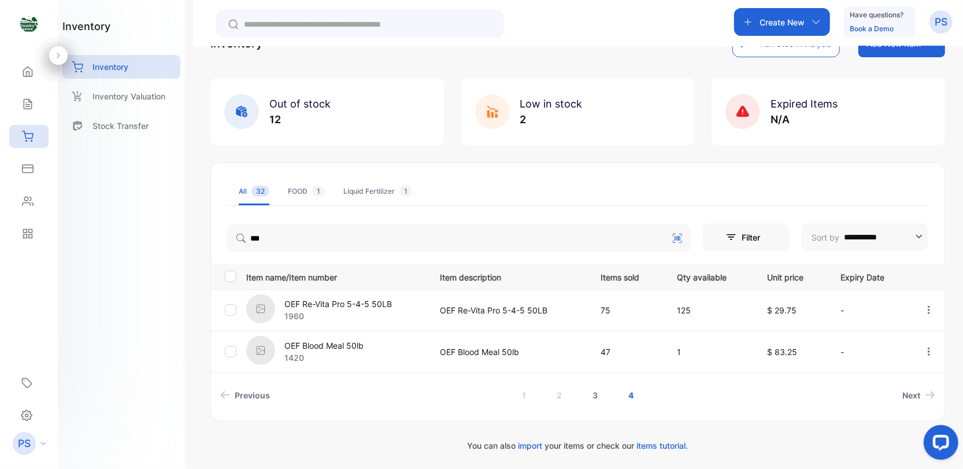
click at [591, 392] on link "3" at bounding box center [594, 394] width 33 height 21
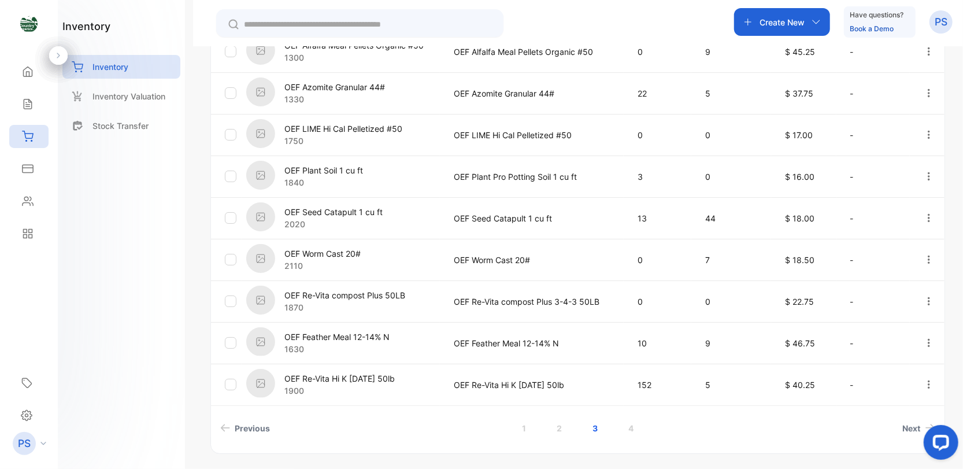
scroll to position [363, 0]
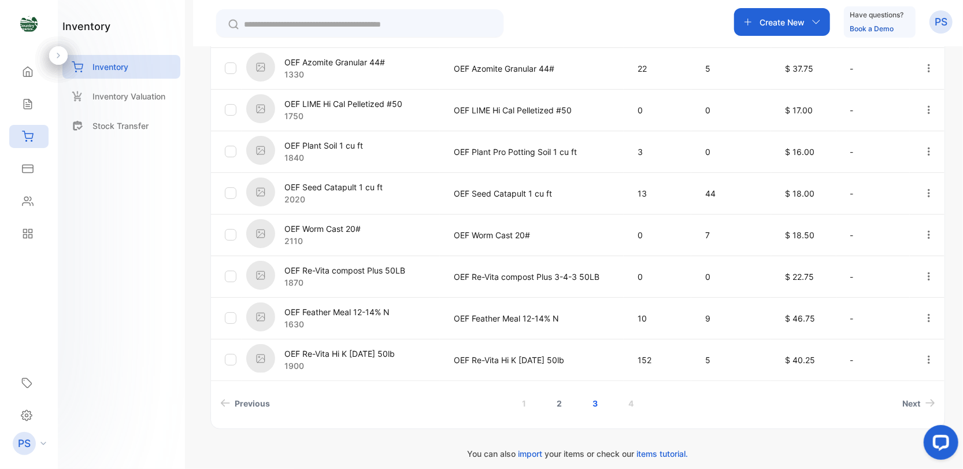
click at [558, 406] on link "2" at bounding box center [559, 402] width 33 height 21
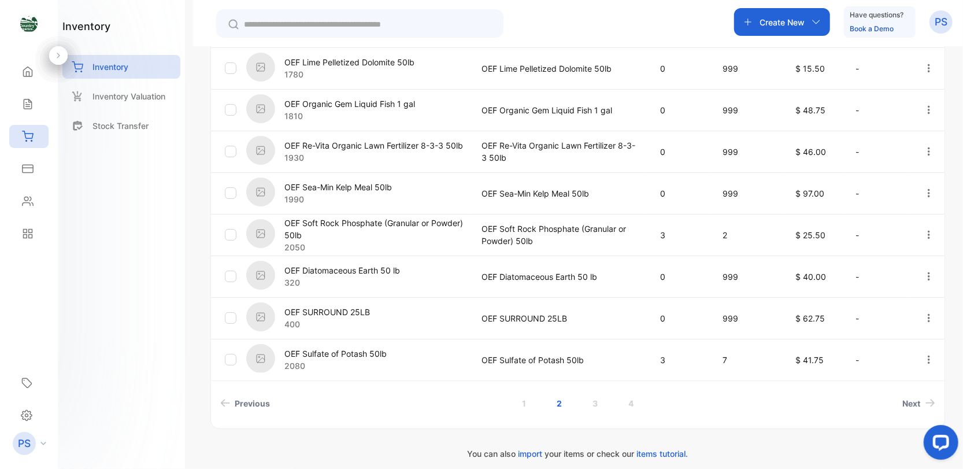
scroll to position [370, 0]
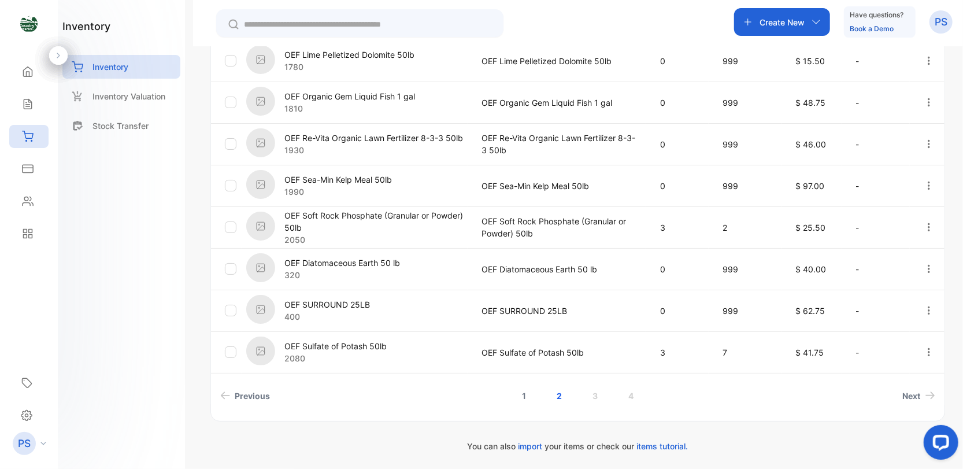
click at [524, 394] on link "1" at bounding box center [524, 395] width 32 height 21
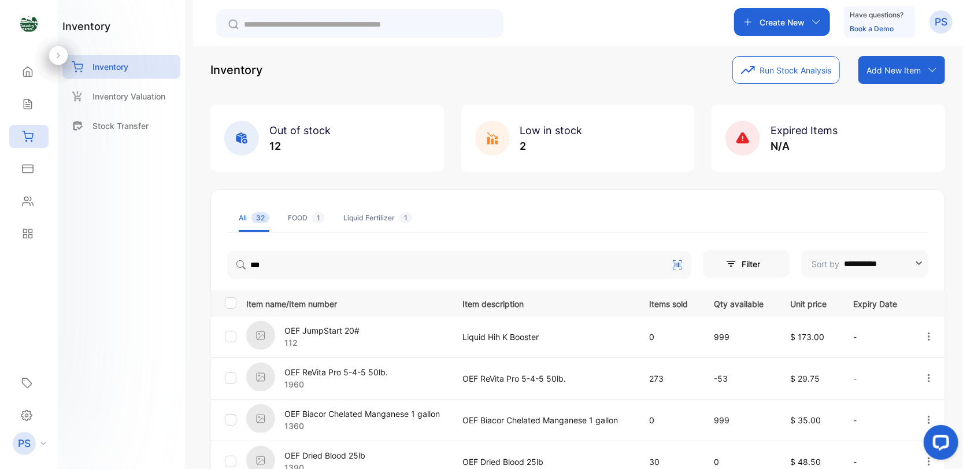
scroll to position [3, 0]
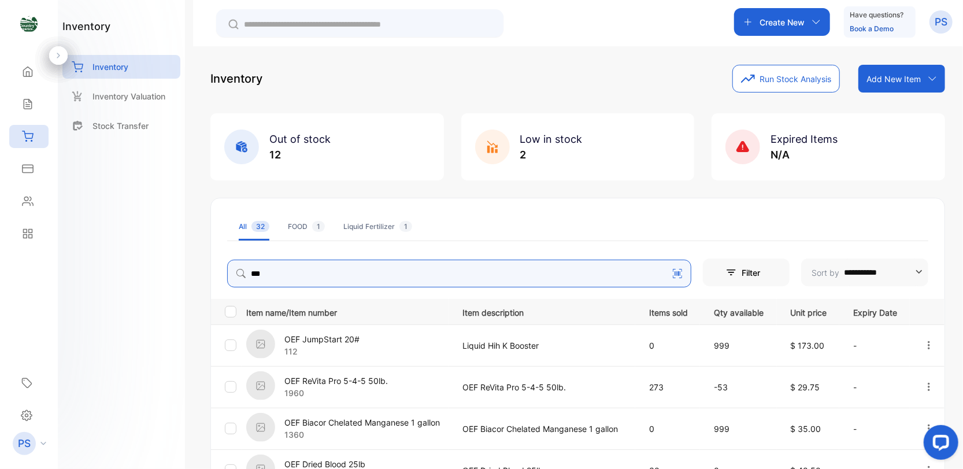
click at [284, 276] on input "***" at bounding box center [459, 273] width 464 height 28
type input "*"
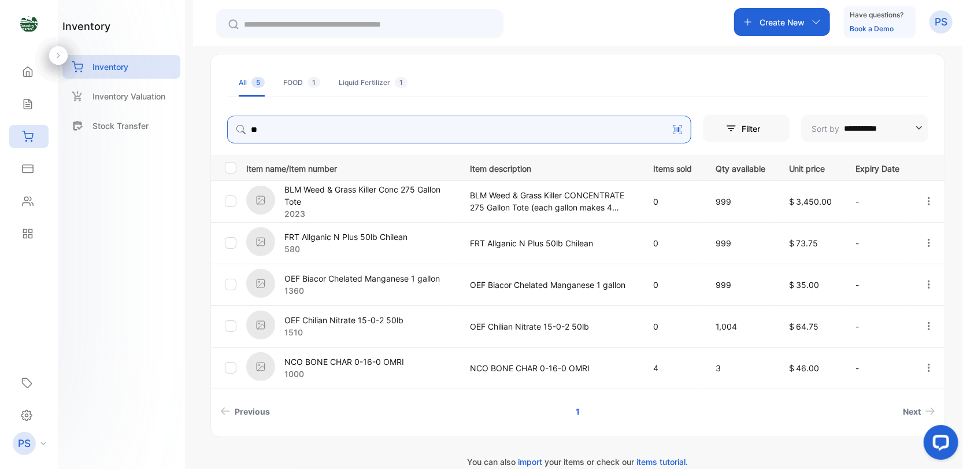
scroll to position [163, 0]
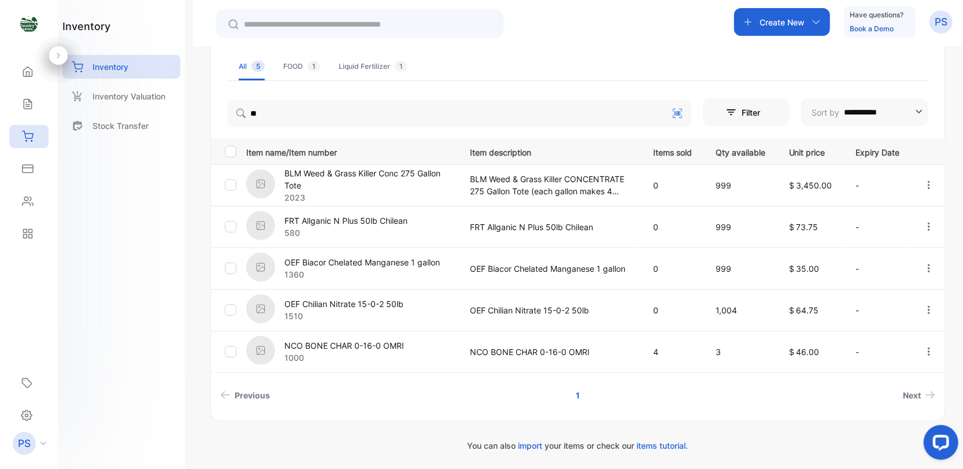
click at [360, 447] on p "You can also import your items or check our items tutorial." at bounding box center [577, 445] width 734 height 12
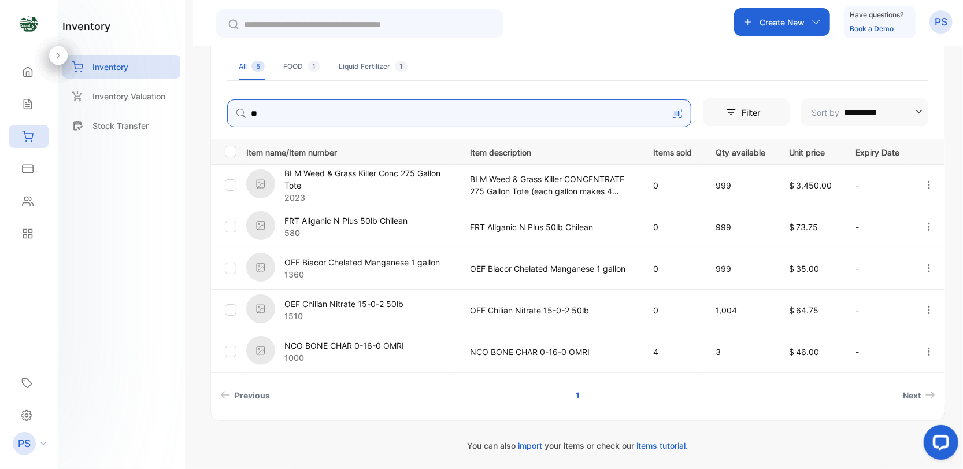
drag, startPoint x: 261, startPoint y: 117, endPoint x: 270, endPoint y: 118, distance: 9.8
click at [270, 118] on input "**" at bounding box center [459, 113] width 464 height 28
type input "*"
type input "***"
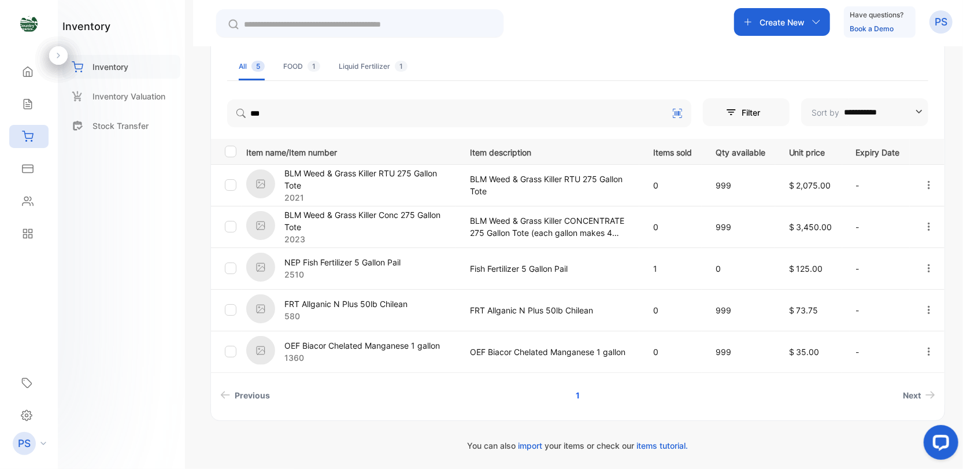
click at [95, 66] on p "Inventory" at bounding box center [110, 67] width 36 height 12
click at [103, 63] on p "Inventory" at bounding box center [110, 67] width 36 height 12
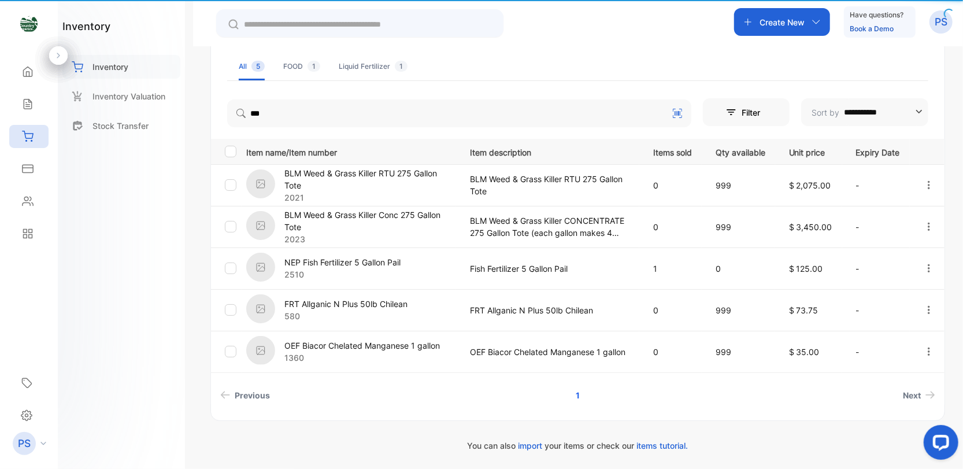
click at [103, 63] on p "Inventory" at bounding box center [110, 67] width 36 height 12
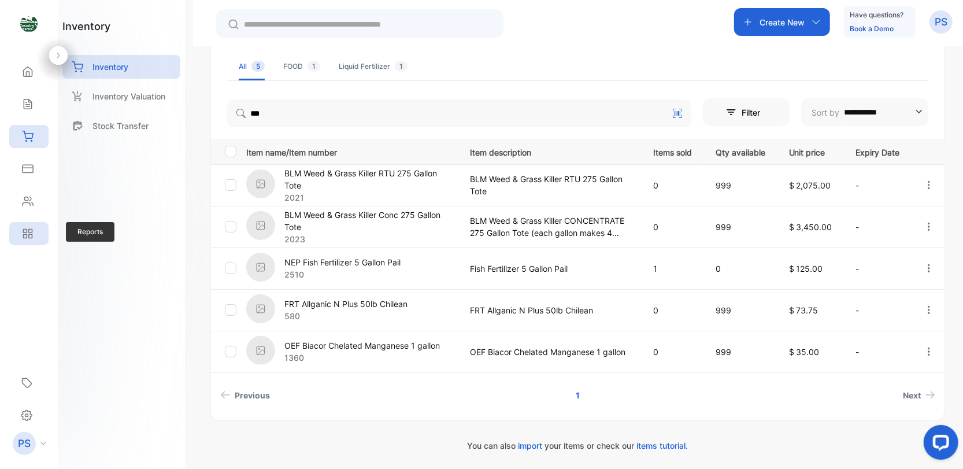
click at [23, 234] on icon at bounding box center [28, 234] width 12 height 12
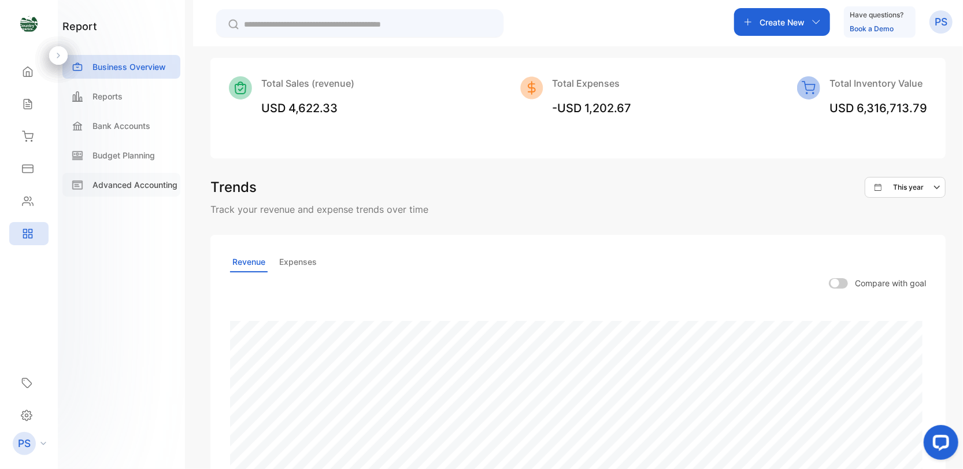
click at [120, 180] on p "Advanced Accounting" at bounding box center [134, 185] width 85 height 12
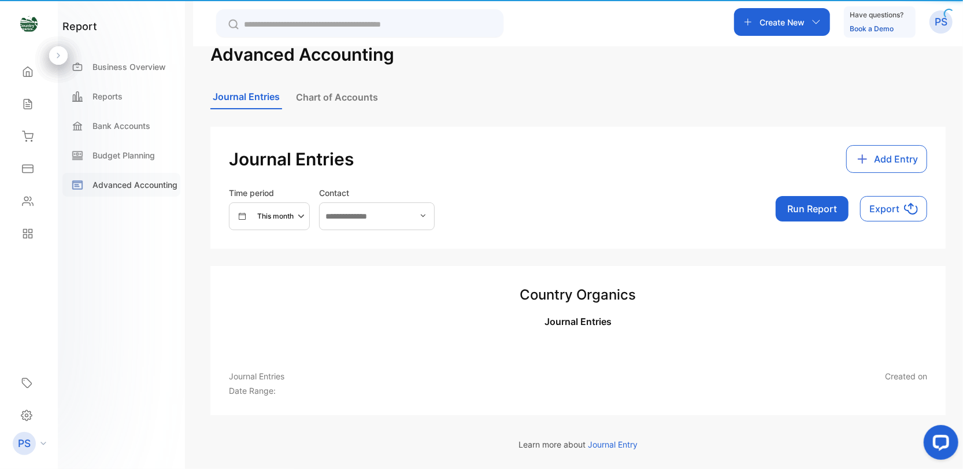
scroll to position [25, 0]
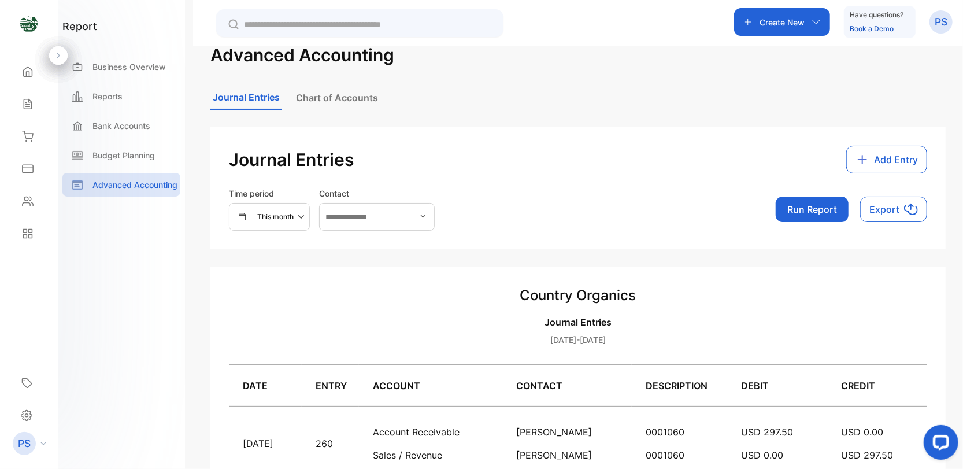
click at [358, 98] on button "Chart of Accounts" at bounding box center [337, 97] width 87 height 23
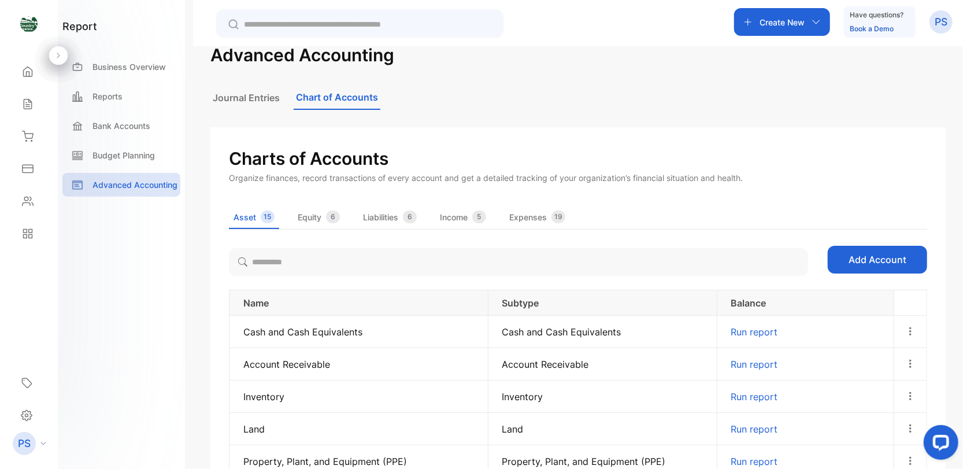
click at [244, 216] on span "Asset" at bounding box center [244, 217] width 23 height 12
click at [83, 96] on icon at bounding box center [78, 97] width 12 height 12
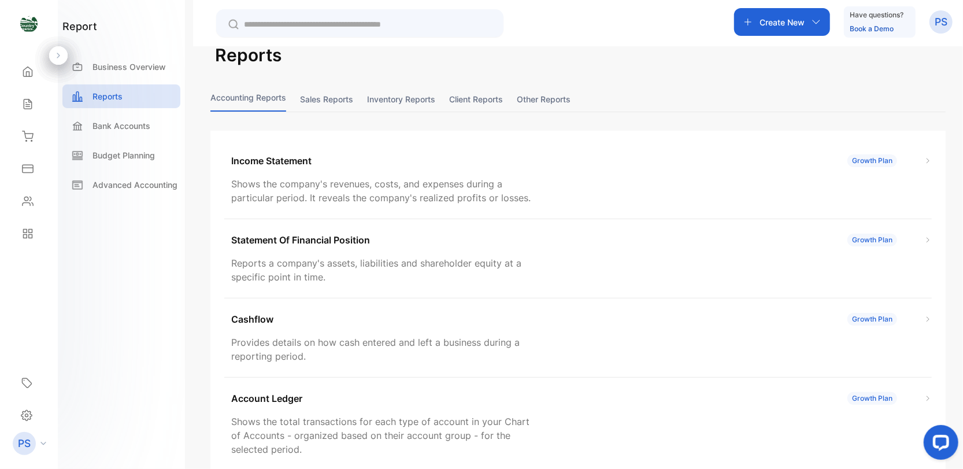
click at [403, 98] on button "Inventory reports" at bounding box center [401, 99] width 68 height 25
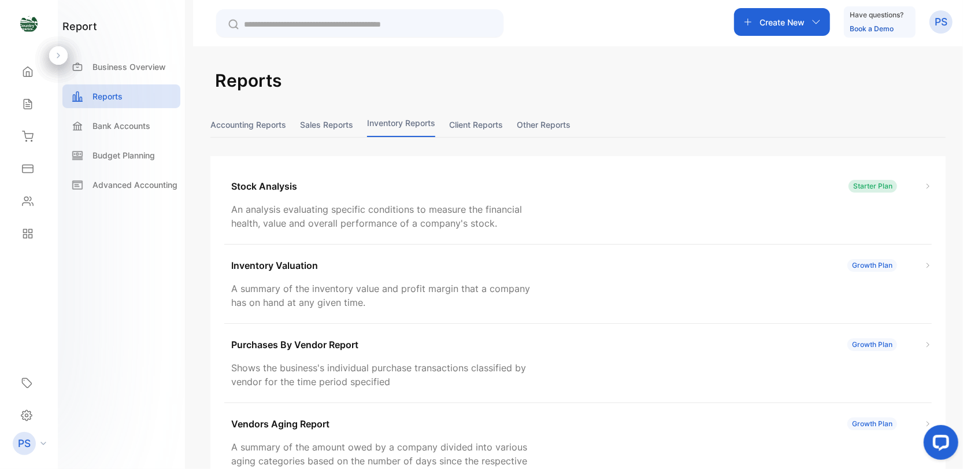
click at [528, 122] on button "Other reports" at bounding box center [544, 124] width 54 height 25
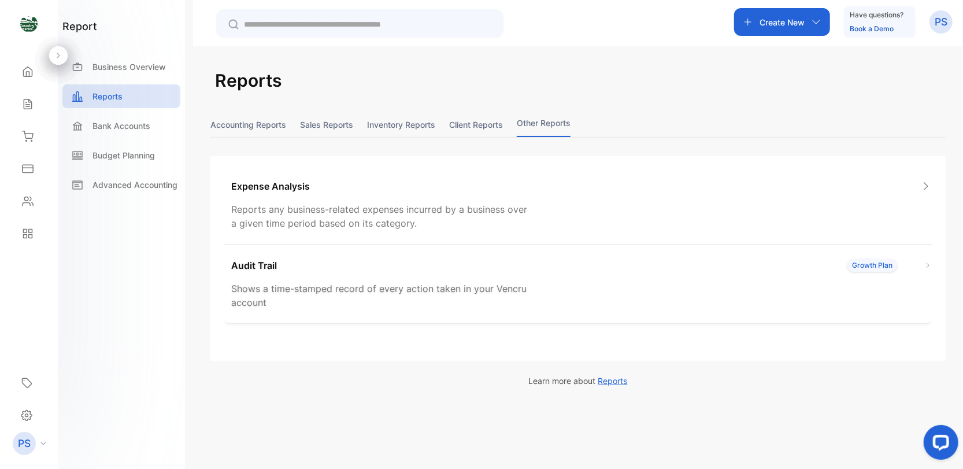
click at [321, 292] on p "Shows a time-stamped record of every action taken in your Vencru account" at bounding box center [382, 295] width 303 height 28
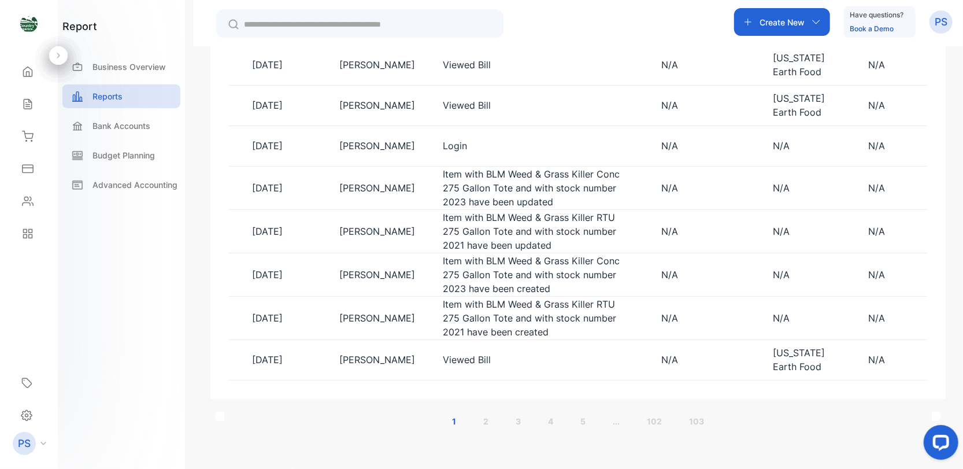
scroll to position [336, 0]
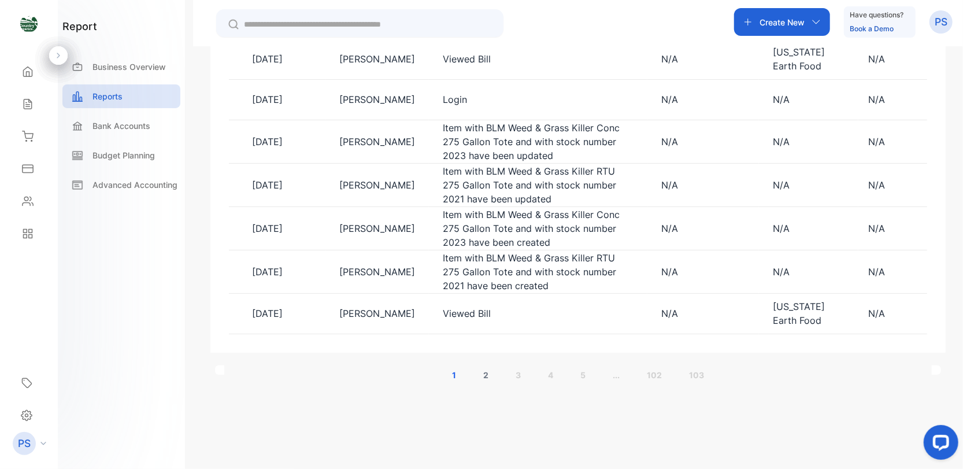
click at [485, 373] on link "2" at bounding box center [485, 374] width 33 height 21
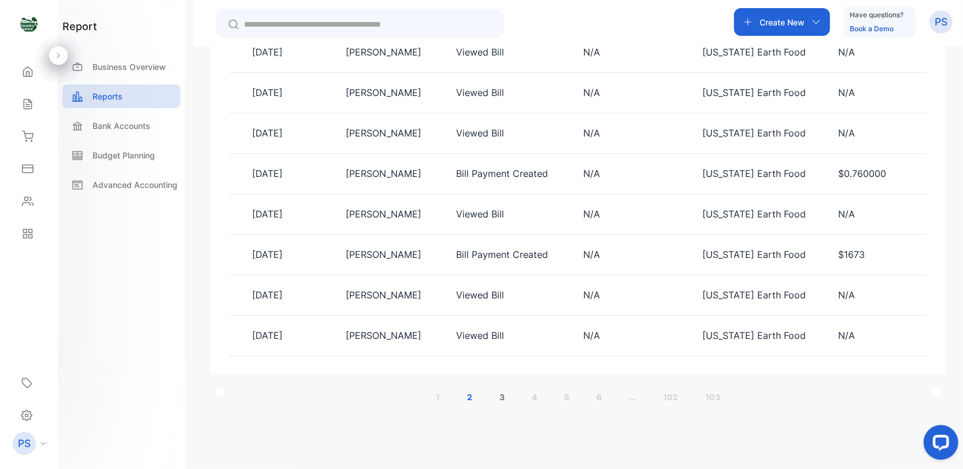
click at [501, 397] on link "3" at bounding box center [501, 396] width 33 height 21
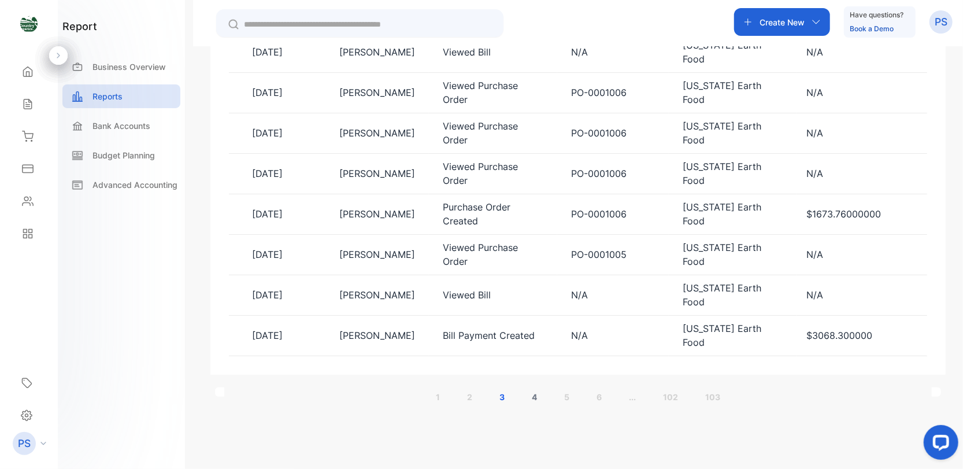
click at [536, 398] on link "4" at bounding box center [534, 396] width 33 height 21
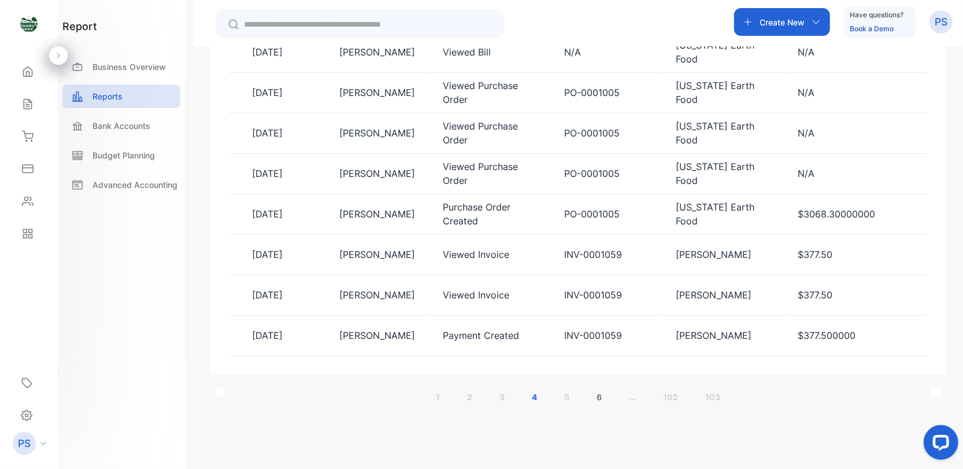
click at [593, 392] on link "6" at bounding box center [599, 396] width 33 height 21
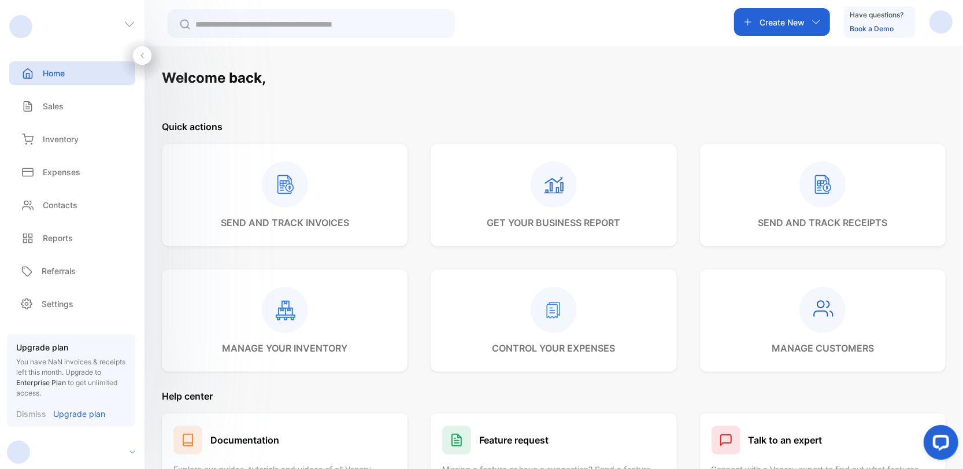
click at [284, 318] on rect at bounding box center [285, 310] width 46 height 46
